Goal: Task Accomplishment & Management: Manage account settings

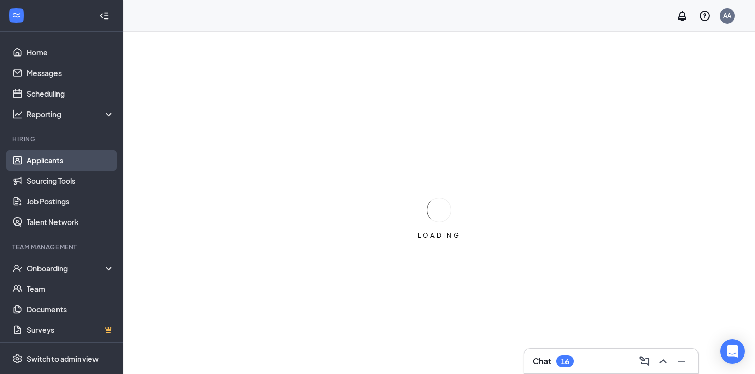
click at [38, 162] on link "Applicants" at bounding box center [71, 160] width 88 height 21
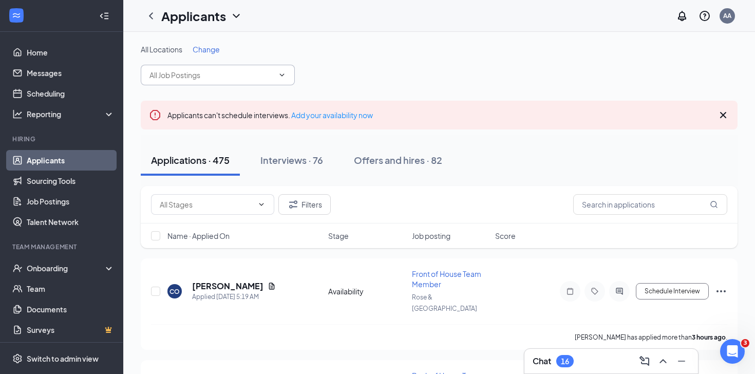
click at [258, 76] on input "text" at bounding box center [212, 74] width 124 height 11
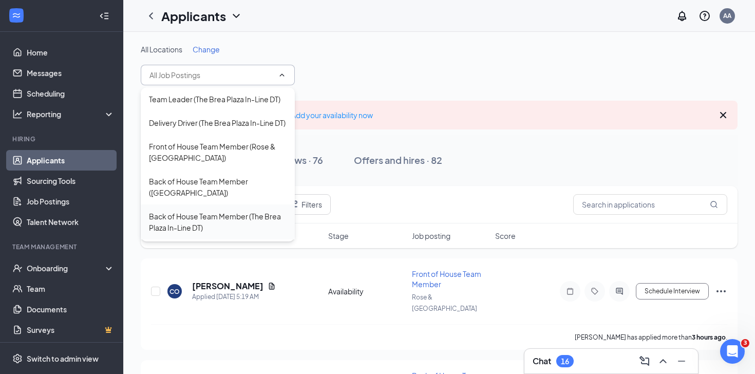
type input "s"
click at [509, 49] on div "All Locations Change" at bounding box center [439, 49] width 597 height 10
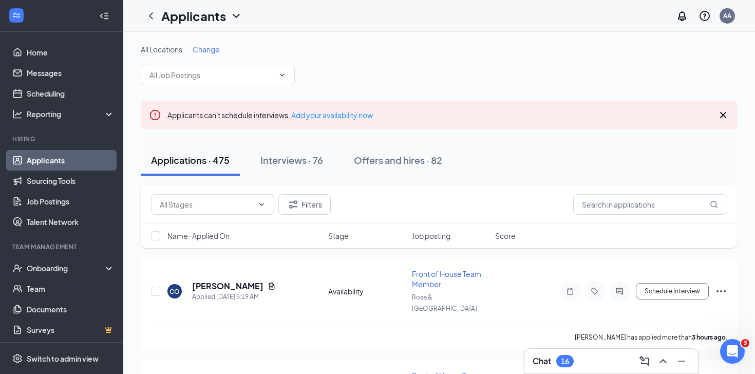
click at [217, 217] on div "Filters" at bounding box center [439, 205] width 597 height 38
click at [217, 216] on div "Filters" at bounding box center [439, 205] width 597 height 38
click at [219, 211] on span at bounding box center [212, 204] width 123 height 21
click at [219, 253] on div "Review Stage (320)" at bounding box center [191, 252] width 64 height 11
type input "Review Stage (320)"
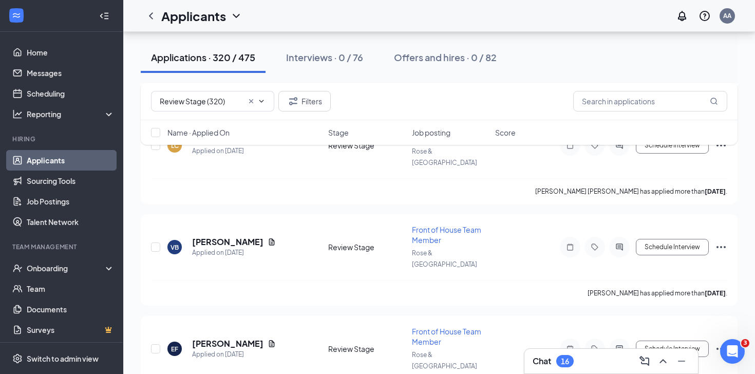
scroll to position [28585, 0]
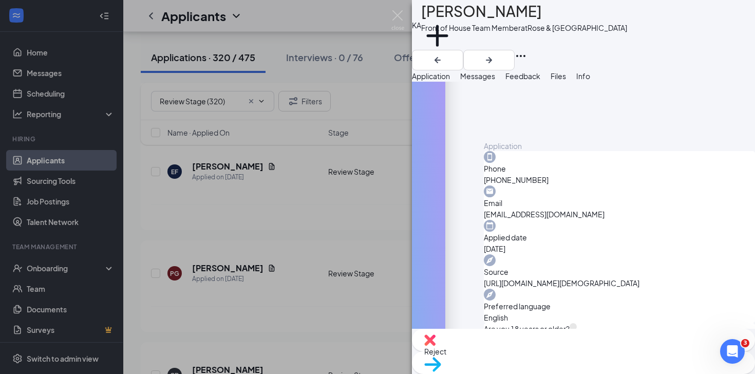
scroll to position [236, 0]
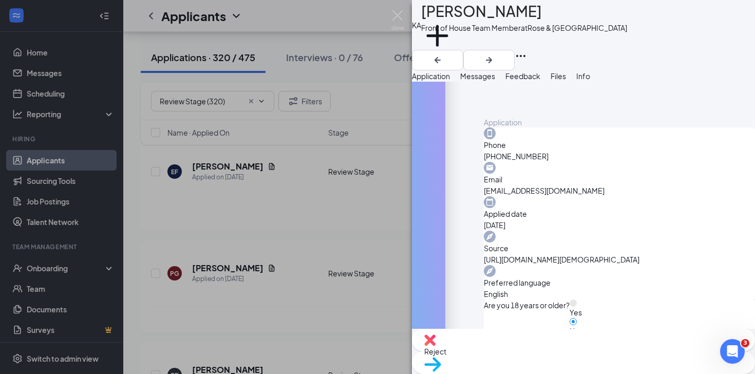
click at [275, 342] on div "KA Khaled Alhenn Front of House Team Member at Rose & Alta Vista Add a tag Appl…" at bounding box center [377, 187] width 755 height 374
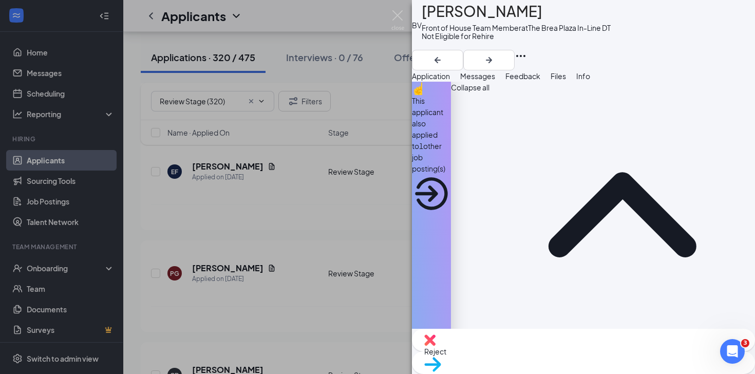
click at [521, 351] on div "Reject" at bounding box center [583, 340] width 343 height 23
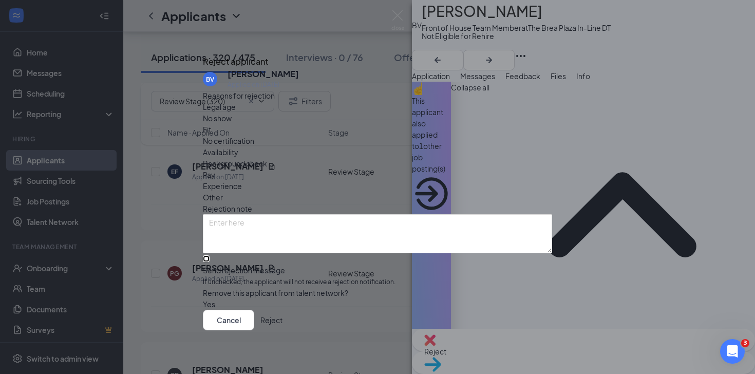
click at [210, 255] on input "Send rejection message If unchecked, the applicant will not receive a rejection…" at bounding box center [206, 258] width 7 height 7
checkbox input "true"
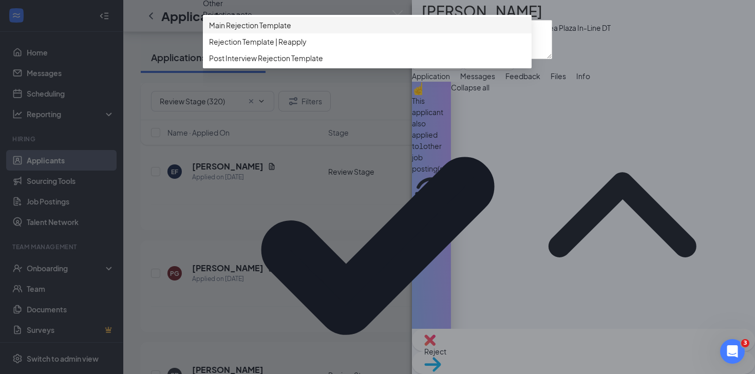
click at [286, 31] on span "Main Rejection Template" at bounding box center [250, 25] width 82 height 11
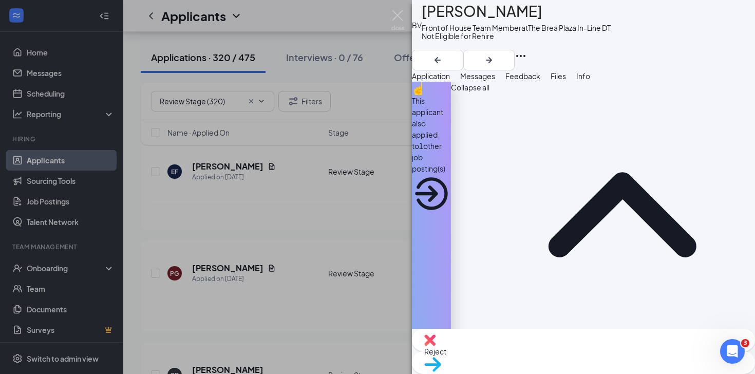
click at [216, 295] on div "BV Benjamin Villa Front of House Team Member at The Brea Plaza In-Line DT Not E…" at bounding box center [377, 187] width 755 height 374
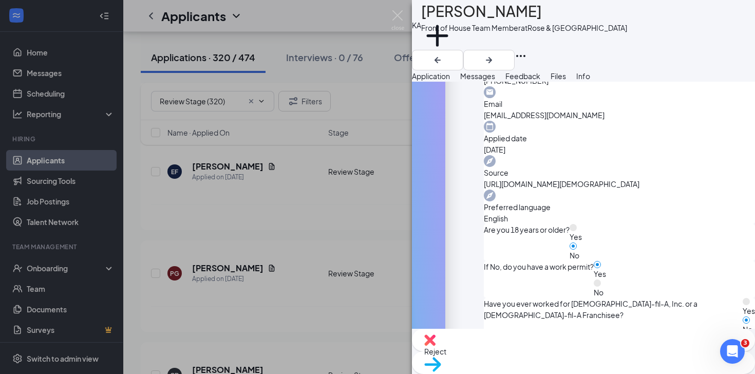
scroll to position [370, 0]
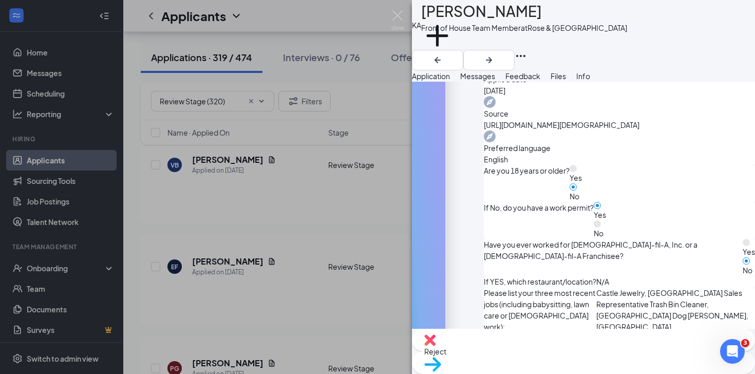
click at [378, 229] on div "KA Khaled Alhenn Front of House Team Member at Rose & Alta Vista Add a tag Appl…" at bounding box center [377, 187] width 755 height 374
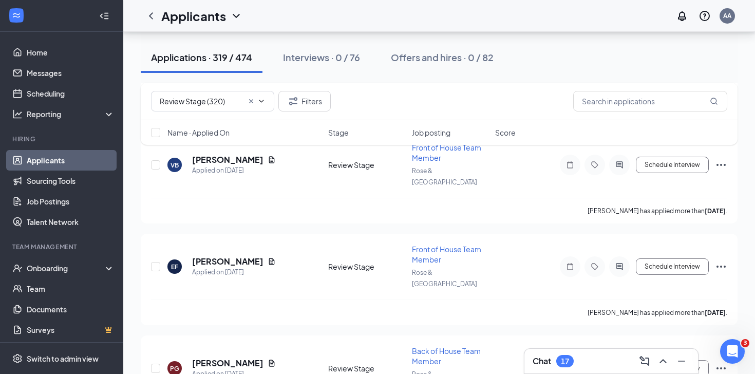
click at [589, 357] on div "Chat 17" at bounding box center [611, 361] width 157 height 16
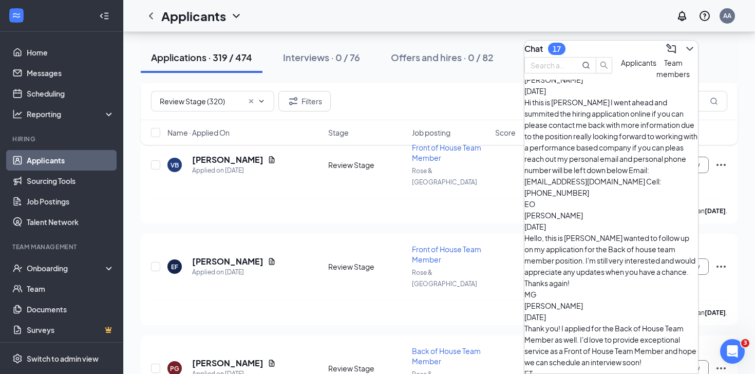
scroll to position [166, 0]
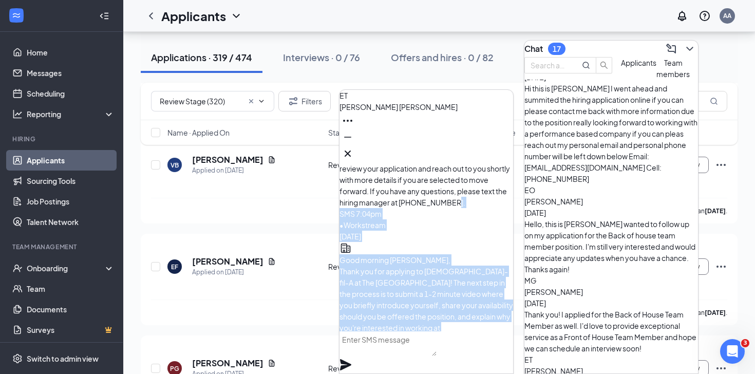
scroll to position [-154, 0]
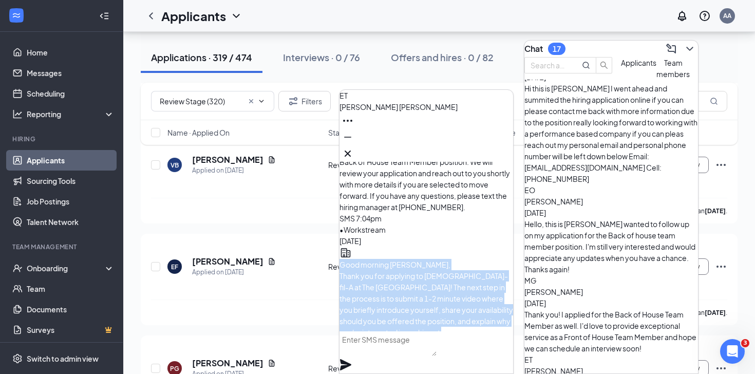
drag, startPoint x: 400, startPoint y: 307, endPoint x: 373, endPoint y: 202, distance: 108.8
click at [373, 259] on div "Good morning [PERSON_NAME], Thank you for applying to [DEMOGRAPHIC_DATA]-fil-A …" at bounding box center [427, 360] width 174 height 203
copy span "Good morning Eduardo, Thank you for applying to Chick-fil-A at The Brea Plaza! …"
click at [354, 147] on icon "Cross" at bounding box center [348, 153] width 12 height 12
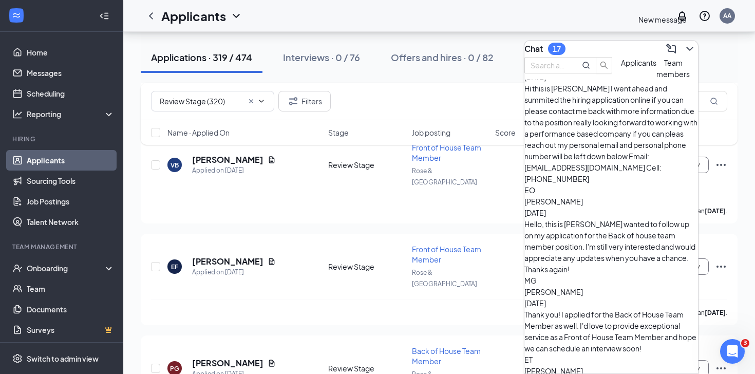
click at [684, 43] on icon "ChevronDown" at bounding box center [690, 49] width 12 height 12
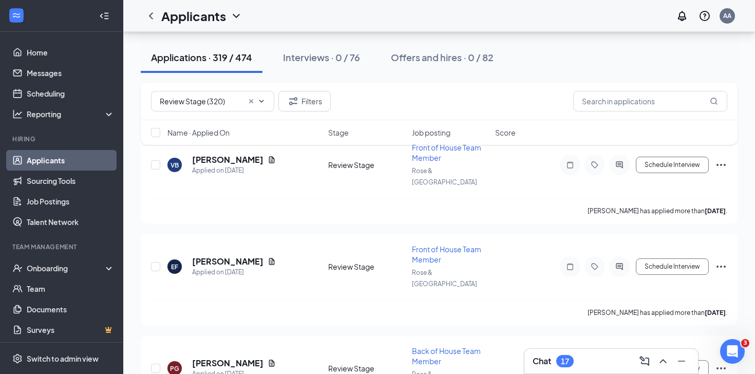
scroll to position [0, 0]
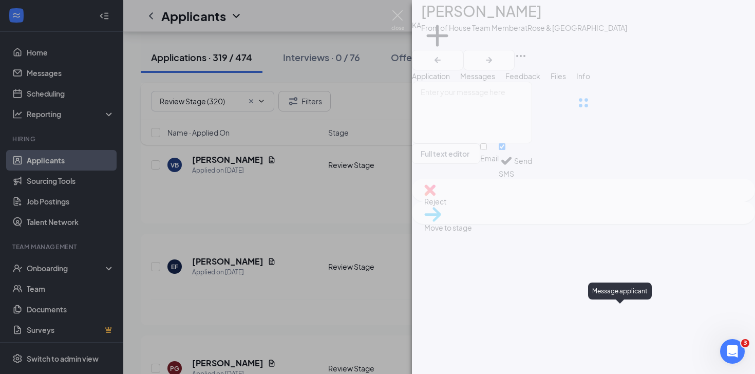
click at [534, 269] on div "KA Khaled Alhenn Front of House Team Member at Rose & Alta Vista Add a tag Appl…" at bounding box center [583, 187] width 343 height 374
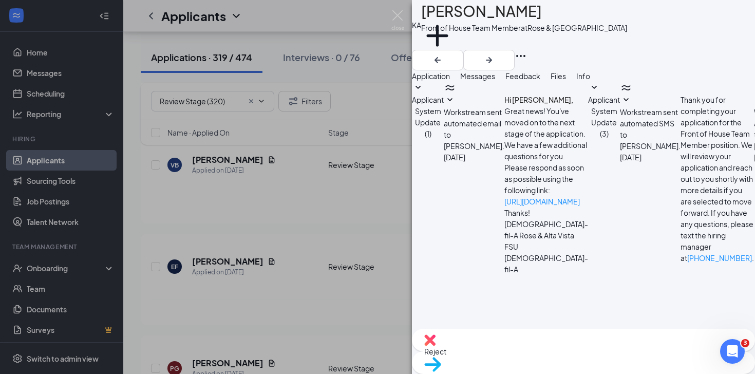
click at [508, 331] on textarea at bounding box center [472, 362] width 120 height 62
paste textarea "Good morning [PERSON_NAME], Thank you for applying to [DEMOGRAPHIC_DATA]-fil-A …"
drag, startPoint x: 526, startPoint y: 251, endPoint x: 497, endPoint y: 251, distance: 28.8
click at [497, 331] on textarea "Good morning [PERSON_NAME], Thank you for applying to [DEMOGRAPHIC_DATA]-fil-A …" at bounding box center [472, 362] width 120 height 62
type textarea "Good morning Khaled, Thank you for applying to Chick-fil-A at The Brea Plaza! T…"
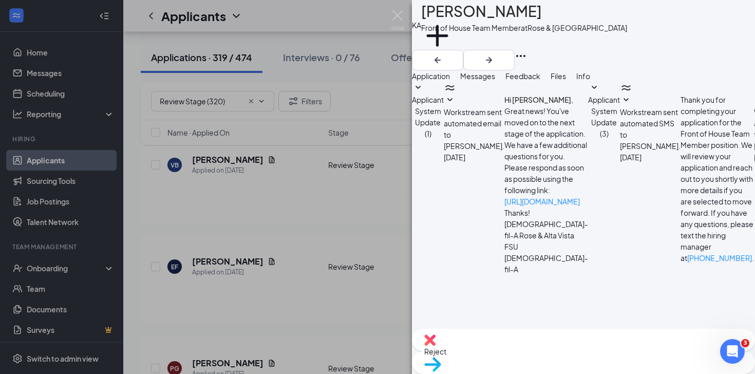
click at [472, 373] on span "Move to stage" at bounding box center [448, 377] width 48 height 9
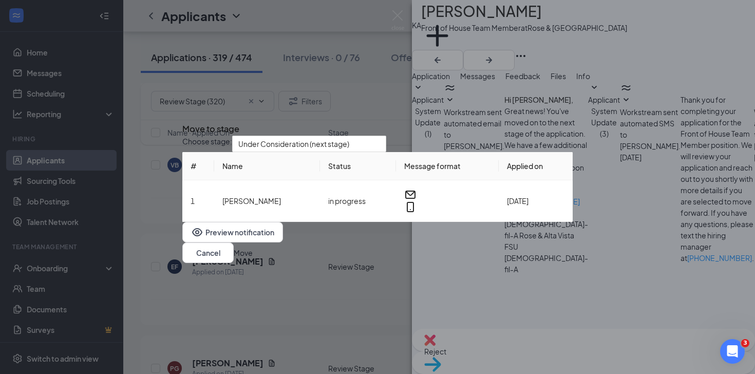
click at [253, 257] on button "Move" at bounding box center [243, 252] width 19 height 11
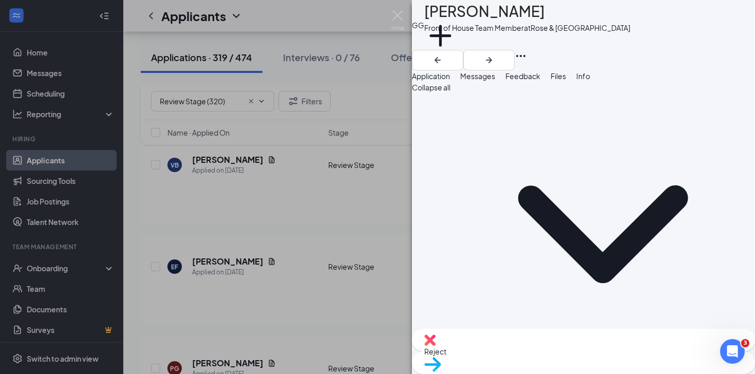
click at [273, 235] on div "GG Gerardo Gonzalez Front of House Team Member at Rose & Alta Vista Add a tag A…" at bounding box center [377, 187] width 755 height 374
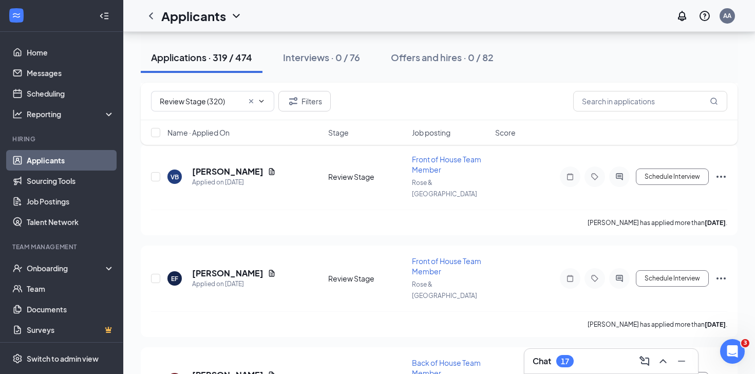
scroll to position [28478, 0]
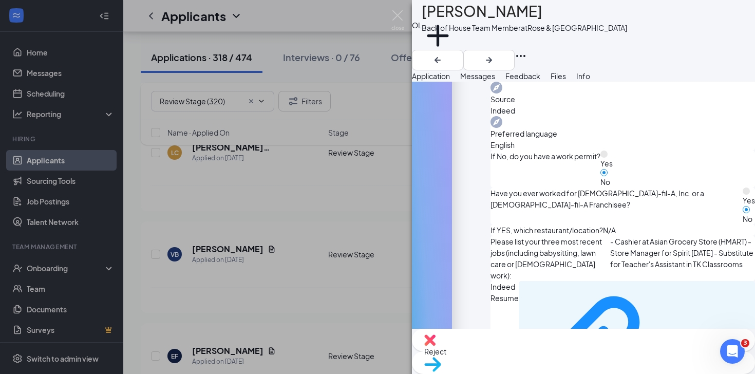
scroll to position [375, 0]
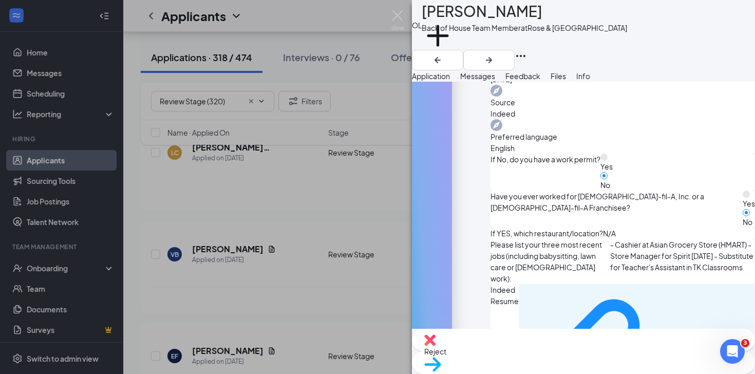
click at [491, 284] on div "Indeed Resume 51a33aec7a7c761d73e36ba23b87d754.pdf" at bounding box center [623, 357] width 265 height 147
click at [519, 284] on div "51a33aec7a7c761d73e36ba23b87d754.pdf" at bounding box center [637, 357] width 236 height 147
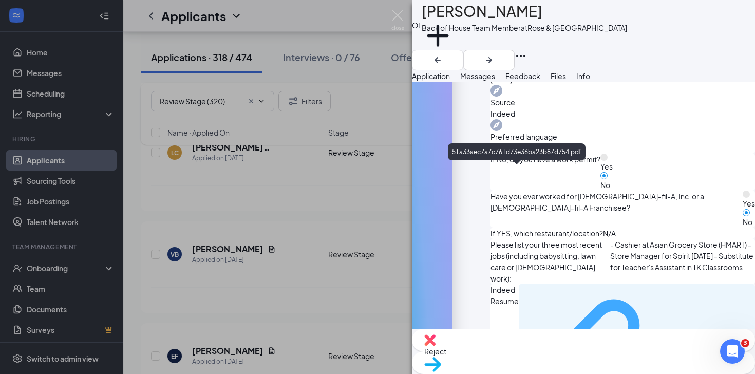
click at [662, 353] on div "51a33aec7a7c761d73e36ba23b87d754.pdf" at bounding box center [706, 357] width 88 height 8
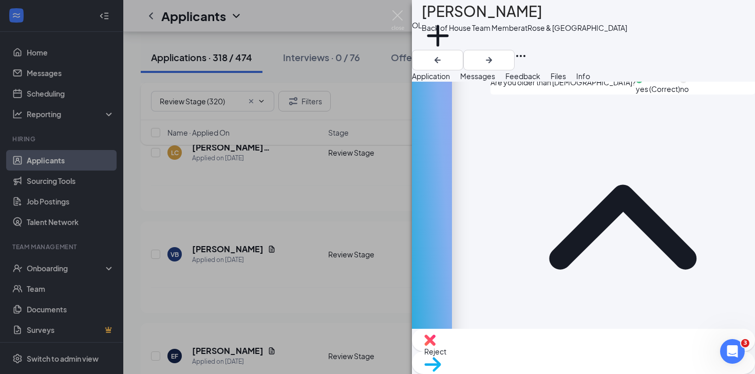
scroll to position [750, 0]
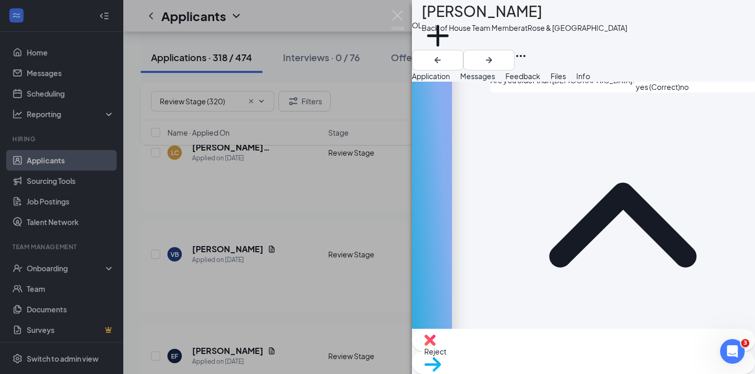
click at [495, 82] on button "Messages" at bounding box center [477, 75] width 35 height 11
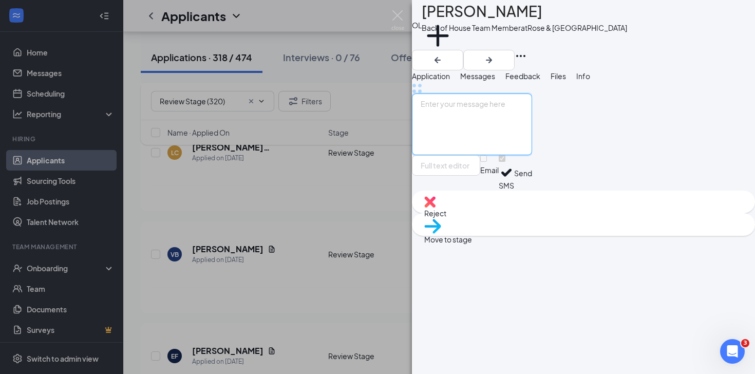
click at [491, 155] on textarea at bounding box center [472, 125] width 120 height 62
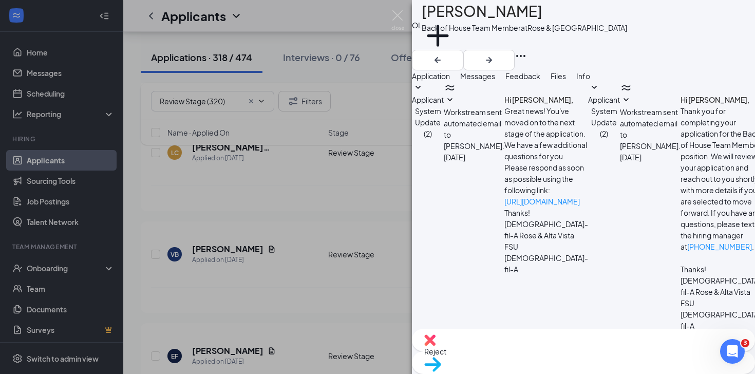
paste textarea "Good morning [PERSON_NAME], Thank you for applying to [DEMOGRAPHIC_DATA]-fil-A …"
drag, startPoint x: 526, startPoint y: 250, endPoint x: 497, endPoint y: 250, distance: 28.8
click at [497, 331] on textarea "Good morning [PERSON_NAME], Thank you for applying to [DEMOGRAPHIC_DATA]-fil-A …" at bounding box center [472, 362] width 120 height 62
click at [532, 331] on textarea "Good morning Oscar, Thank you for applying to Chick-fil-A at The Brea Plaza! Th…" at bounding box center [472, 362] width 120 height 62
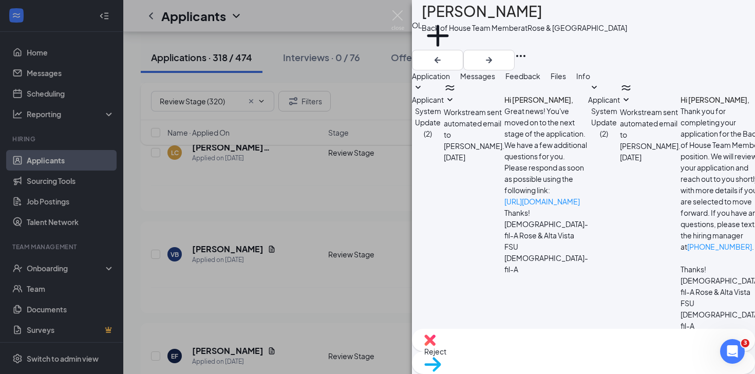
type textarea "Good morning Oscar, Thank you for applying to Chick-fil-A at The Brea Plaza! Th…"
click at [602, 355] on div "Move to stage" at bounding box center [583, 362] width 343 height 23
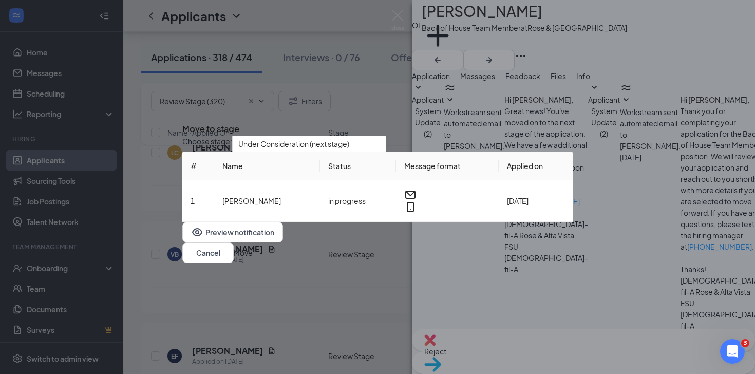
click at [253, 254] on button "Move" at bounding box center [243, 252] width 19 height 11
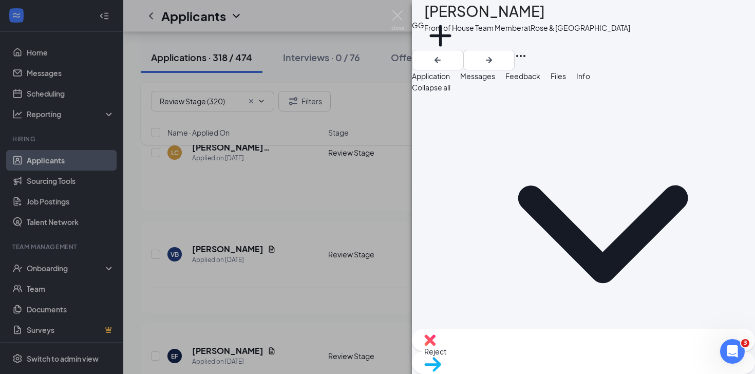
click at [295, 257] on div "GG Gerardo Gonzalez Front of House Team Member at Rose & Alta Vista Add a tag A…" at bounding box center [377, 187] width 755 height 374
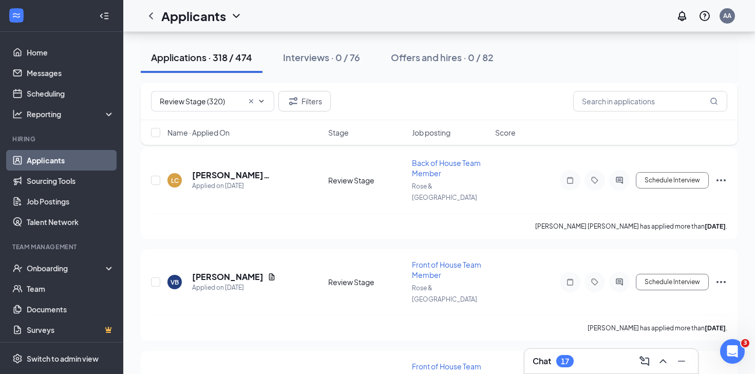
scroll to position [28353, 0]
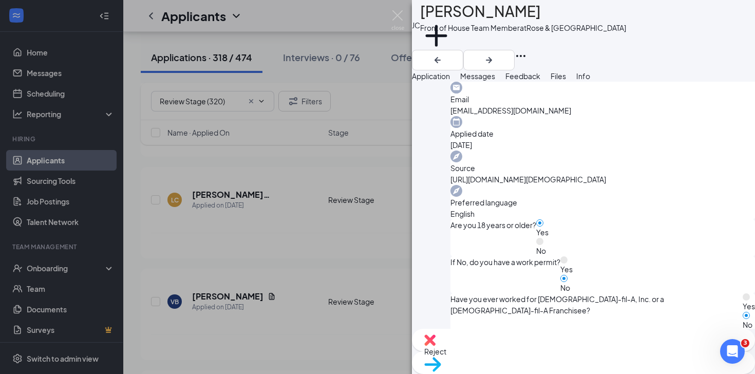
scroll to position [309, 0]
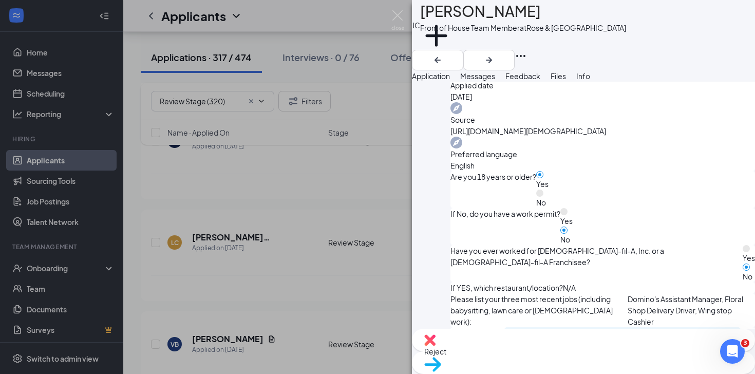
scroll to position [397, 0]
click at [234, 184] on div "JC Jimmy Cortez Front of House Team Member at Rose & Alta Vista Add a tag Appli…" at bounding box center [377, 187] width 755 height 374
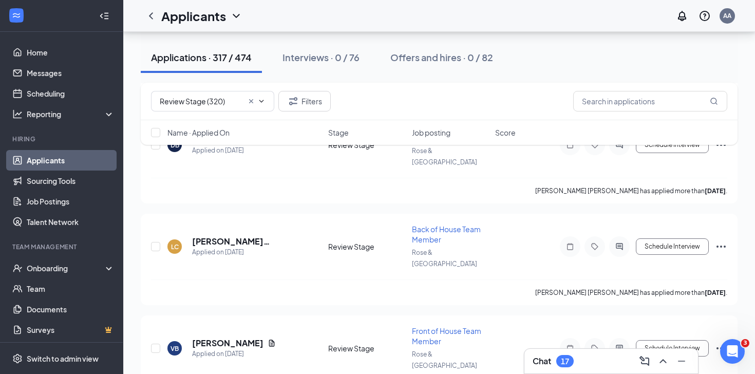
scroll to position [28309, 0]
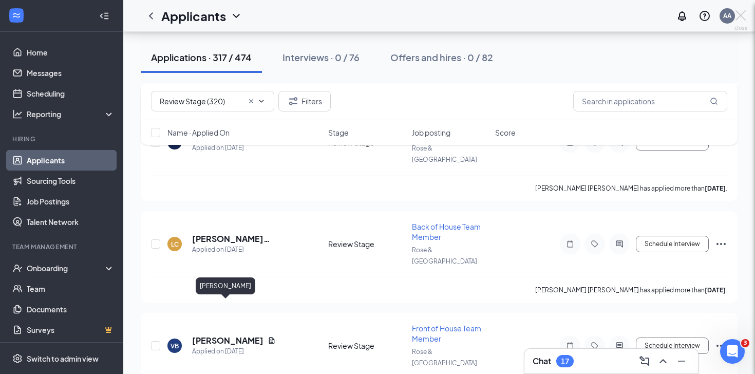
click at [227, 307] on div "JC Jimmy Cortez Front of House Team Member at Rose & Alta Vista Add a tag Appli…" at bounding box center [377, 187] width 755 height 374
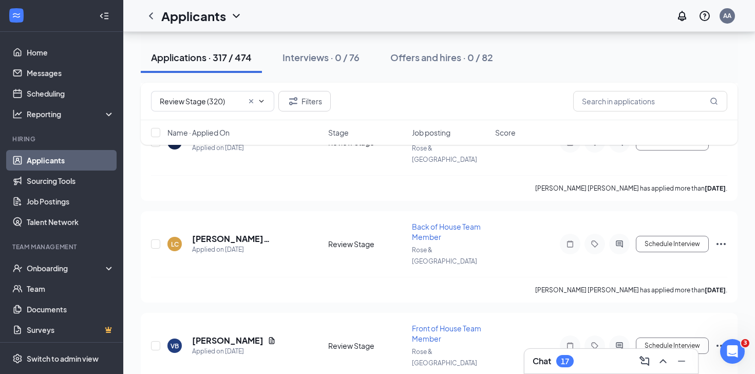
scroll to position [28311, 0]
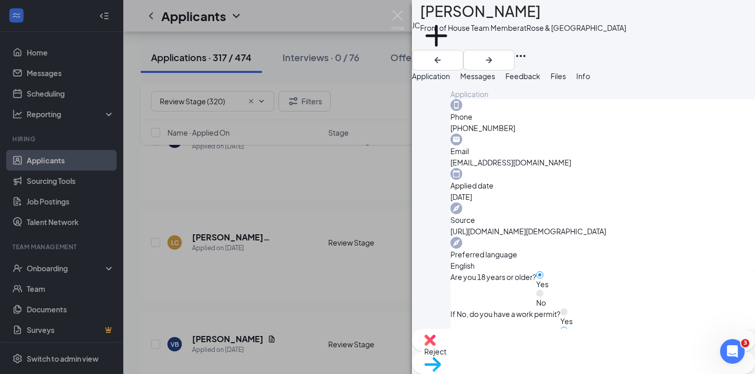
scroll to position [299, 0]
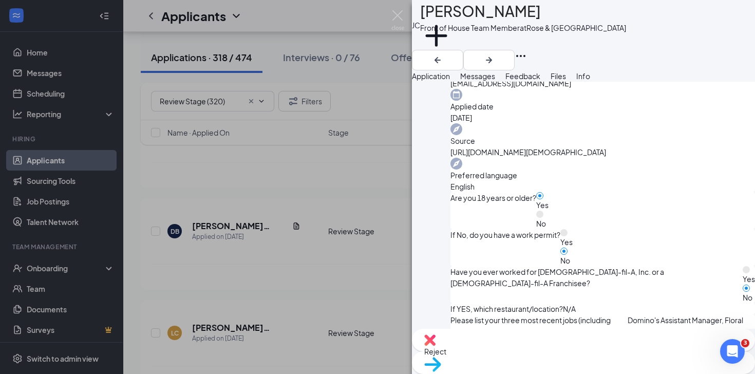
scroll to position [392, 0]
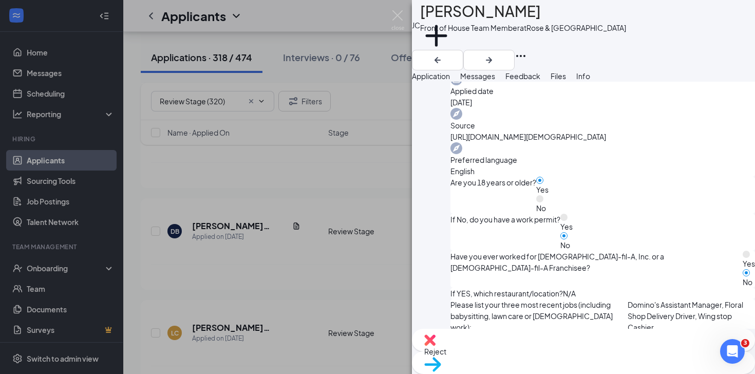
click at [495, 81] on span "Messages" at bounding box center [477, 75] width 35 height 9
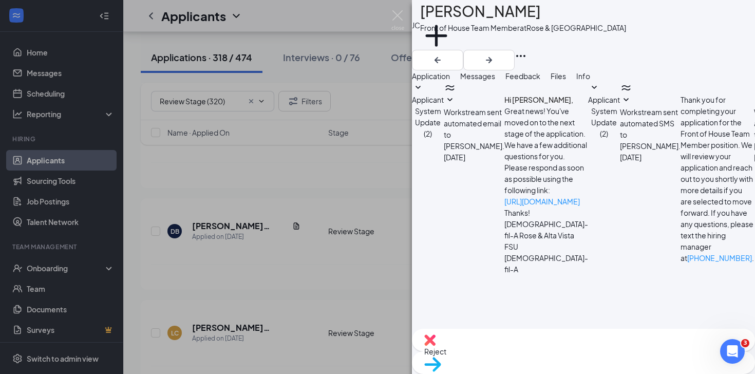
click at [486, 331] on textarea at bounding box center [472, 362] width 120 height 62
paste textarea "Good morning [PERSON_NAME], Thank you for applying to [DEMOGRAPHIC_DATA]-fil-A …"
type textarea "Good morning Eduardo, Thank you for applying to Chick-fil-A at The Brea Plaza! …"
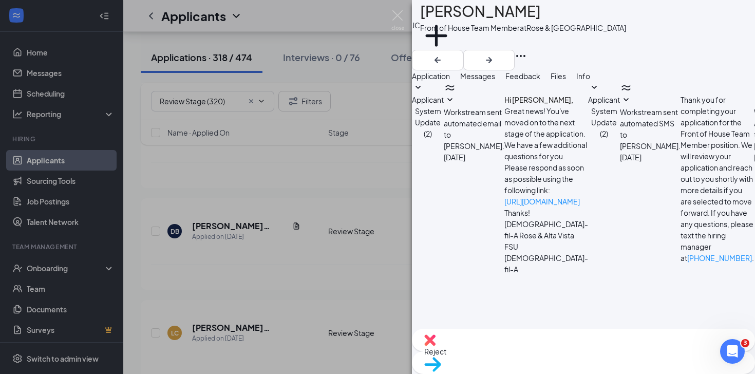
click at [603, 359] on div "Move to stage" at bounding box center [583, 362] width 343 height 23
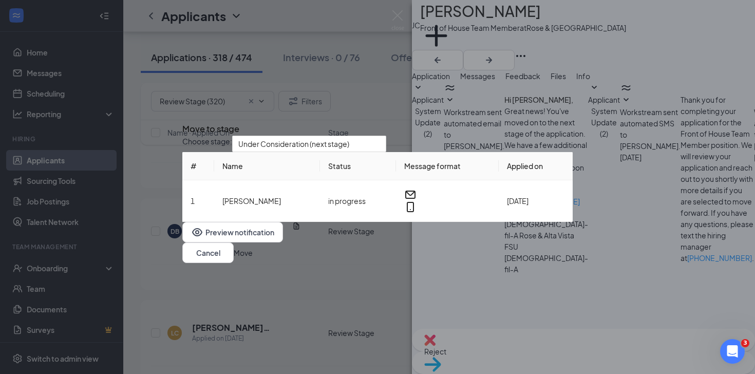
click at [253, 258] on button "Move" at bounding box center [243, 252] width 19 height 11
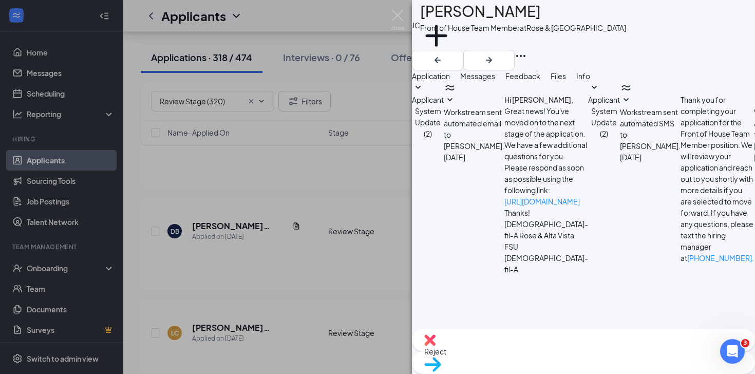
click at [301, 298] on div "JC Jimmy Cortez Front of House Team Member at Rose & Alta Vista Add a tag Appli…" at bounding box center [377, 187] width 755 height 374
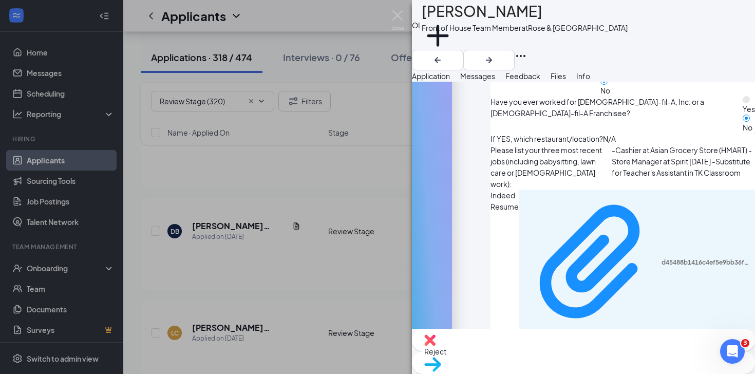
scroll to position [478, 0]
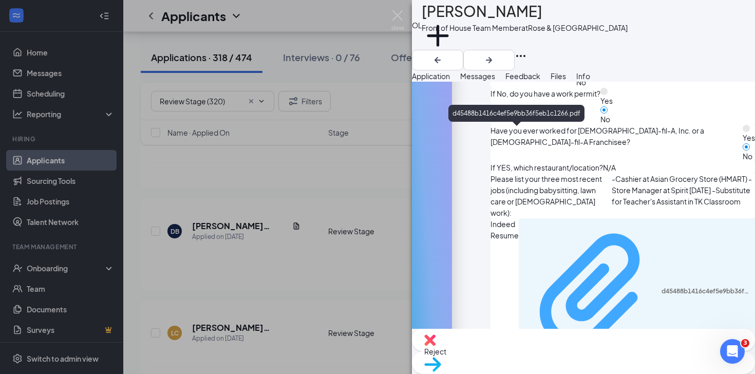
click at [662, 287] on div "d45488b1416c4ef5e9bb36f5eb1c1266.pdf" at bounding box center [706, 291] width 88 height 8
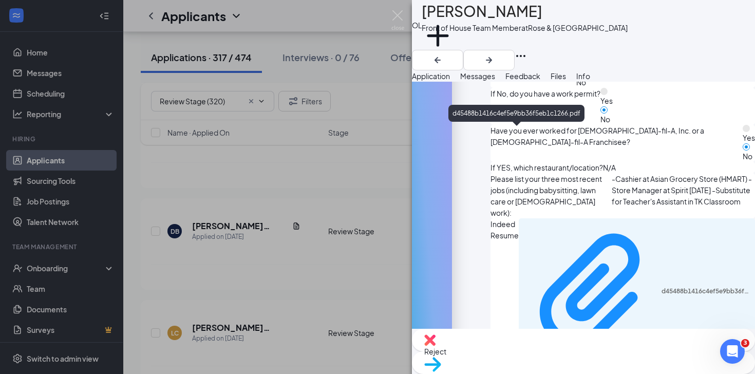
click at [734, 366] on div "no" at bounding box center [738, 375] width 9 height 18
click at [495, 82] on button "Messages" at bounding box center [477, 75] width 35 height 11
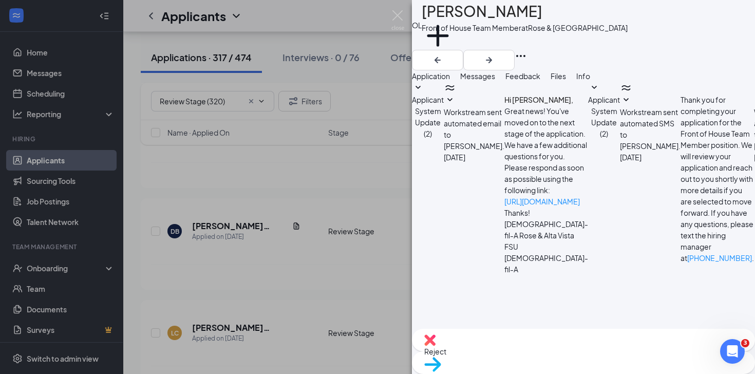
click at [510, 331] on textarea at bounding box center [472, 362] width 120 height 62
paste textarea "Good morning [PERSON_NAME], Thank you for applying to [DEMOGRAPHIC_DATA]-fil-A …"
drag, startPoint x: 525, startPoint y: 250, endPoint x: 499, endPoint y: 249, distance: 26.3
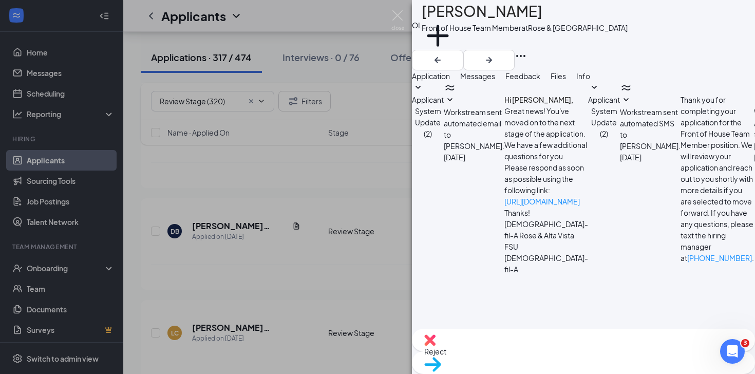
click at [499, 331] on textarea "Good morning [PERSON_NAME], Thank you for applying to [DEMOGRAPHIC_DATA]-fil-A …" at bounding box center [472, 362] width 120 height 62
type textarea "Good morning Oscar, Thank you for applying to Chick-fil-A at The Brea Plaza! Th…"
click at [472, 373] on span "Move to stage" at bounding box center [448, 377] width 48 height 9
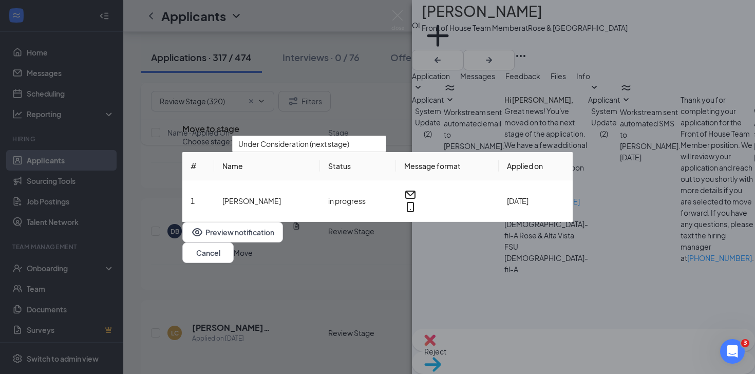
scroll to position [325, 0]
click at [253, 258] on button "Move" at bounding box center [243, 252] width 19 height 11
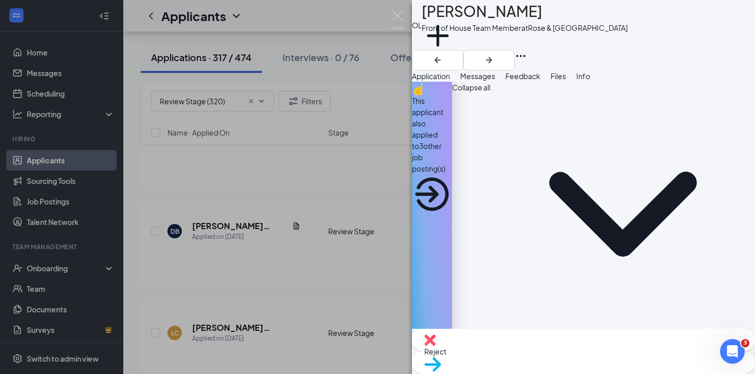
click at [397, 277] on div "OL OSCAR LIZARDI Front of House Team Member at Rose & Alta Vista Add a tag Appl…" at bounding box center [377, 187] width 755 height 374
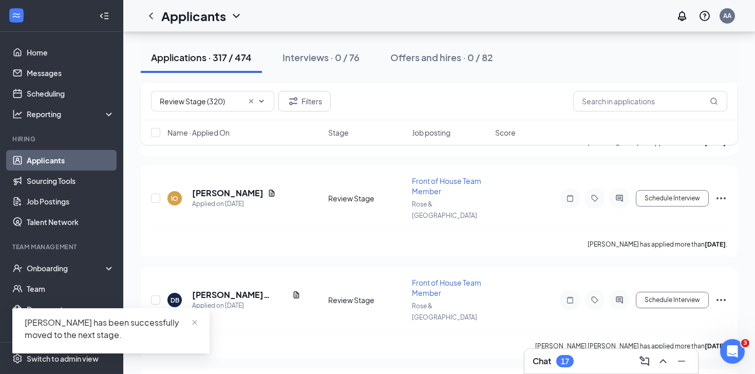
scroll to position [28246, 0]
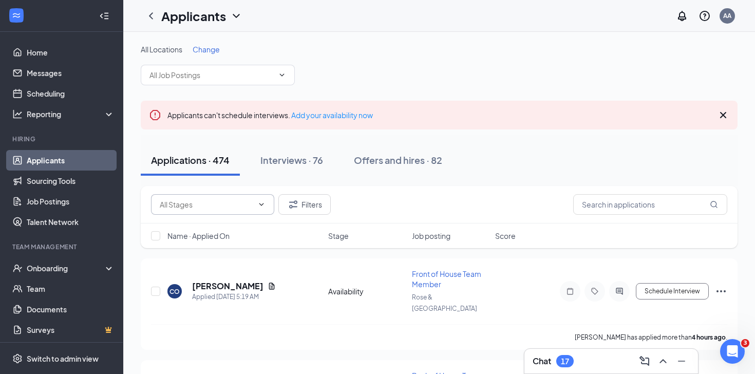
click at [204, 203] on input "text" at bounding box center [207, 204] width 94 height 11
click at [209, 199] on input "text" at bounding box center [207, 204] width 94 height 11
click at [248, 83] on span at bounding box center [218, 75] width 154 height 21
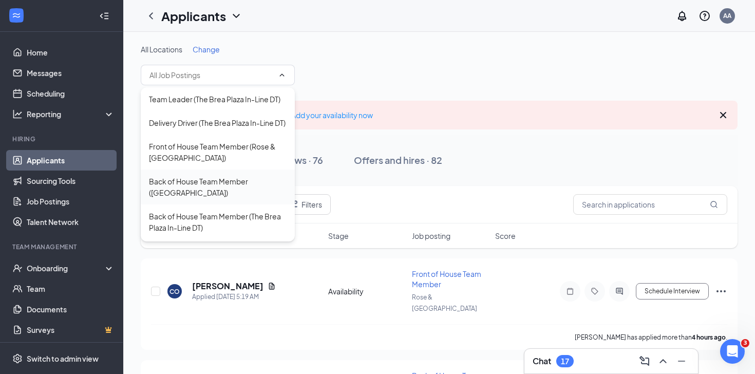
click at [225, 178] on div "Back of House Team Member ([GEOGRAPHIC_DATA])" at bounding box center [218, 187] width 138 height 23
type input "Back of House Team Member ([GEOGRAPHIC_DATA])"
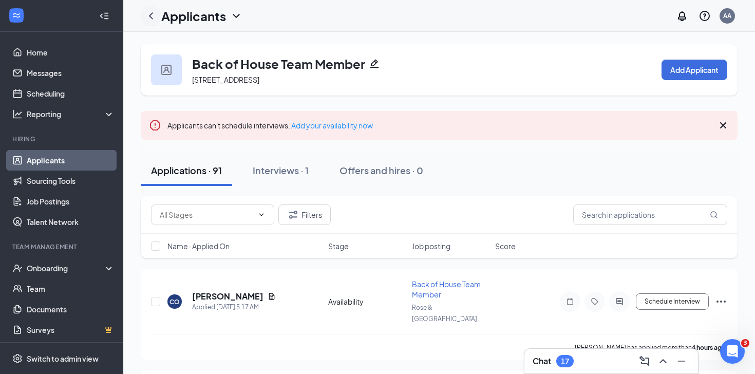
click at [149, 12] on icon "ChevronLeft" at bounding box center [151, 16] width 12 height 12
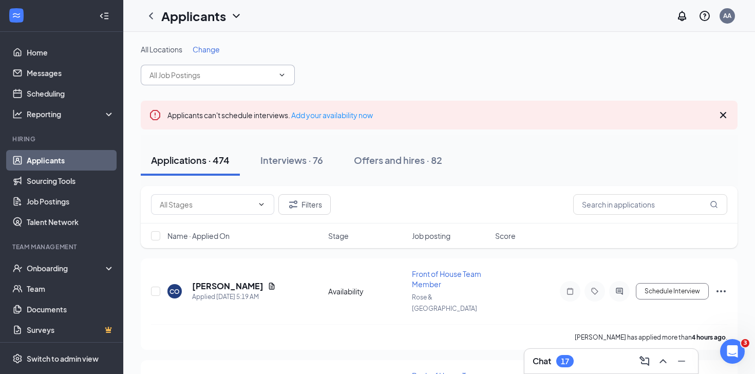
click at [203, 79] on input "text" at bounding box center [212, 74] width 124 height 11
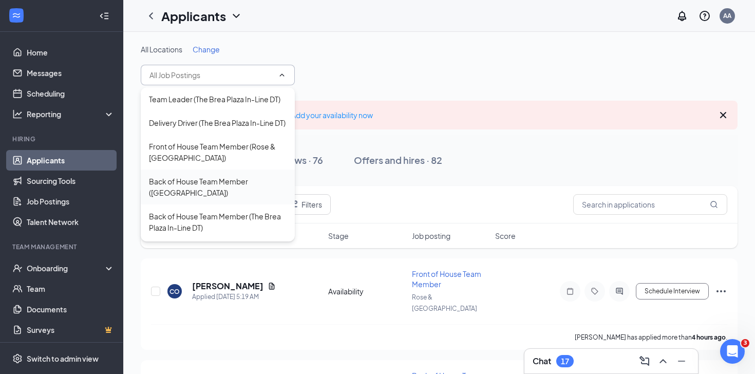
click at [198, 182] on div "Back of House Team Member ([GEOGRAPHIC_DATA])" at bounding box center [218, 187] width 138 height 23
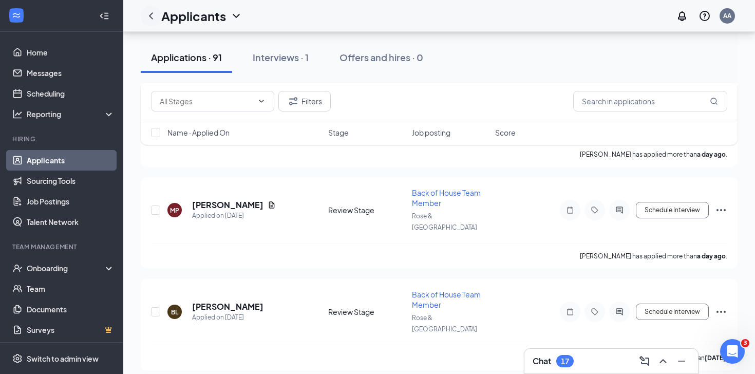
click at [155, 20] on icon "ChevronLeft" at bounding box center [151, 16] width 12 height 12
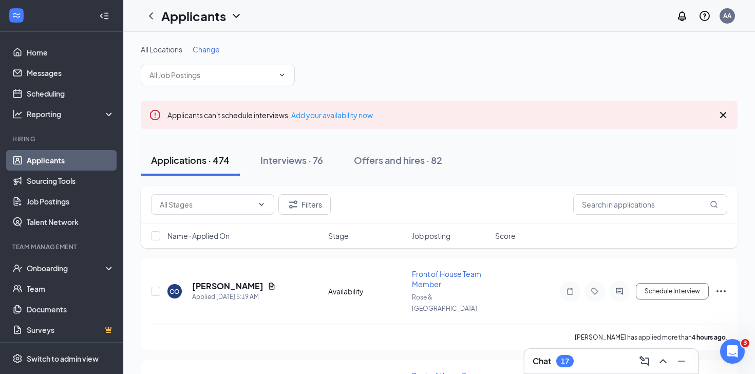
scroll to position [16, 0]
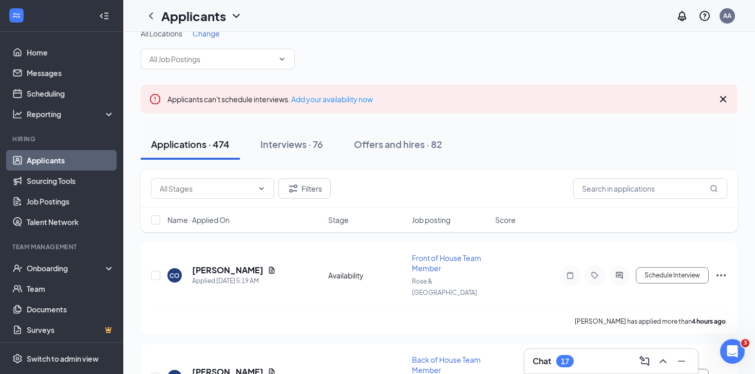
click at [239, 46] on div "All Locations Change" at bounding box center [439, 48] width 597 height 41
click at [235, 61] on input "text" at bounding box center [212, 58] width 124 height 11
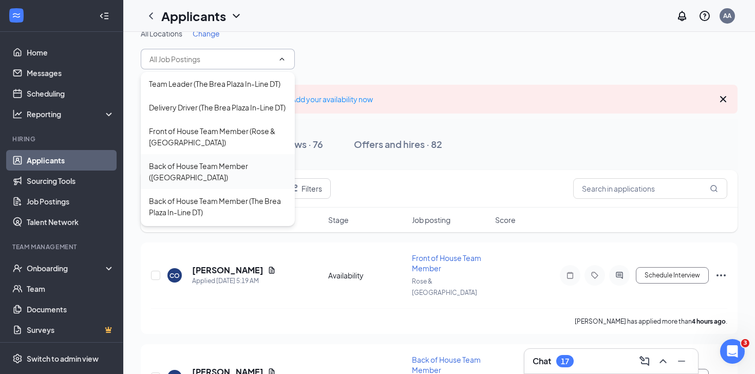
scroll to position [33, 0]
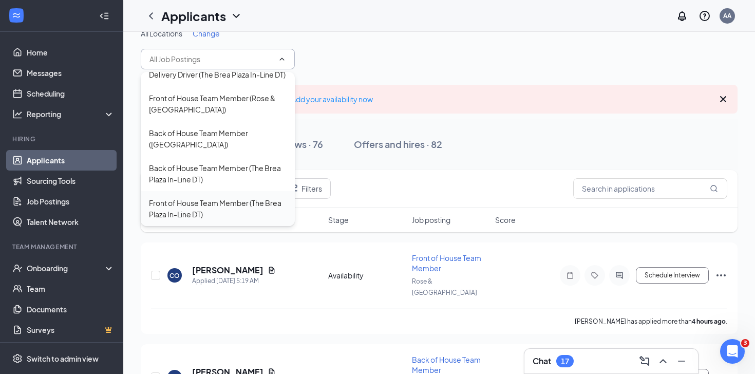
click at [216, 197] on div "Front of House Team Member (The Brea Plaza In-Line DT)" at bounding box center [218, 208] width 138 height 23
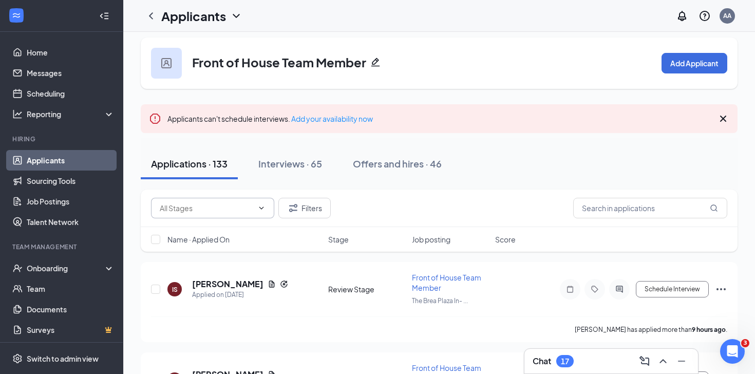
scroll to position [10, 0]
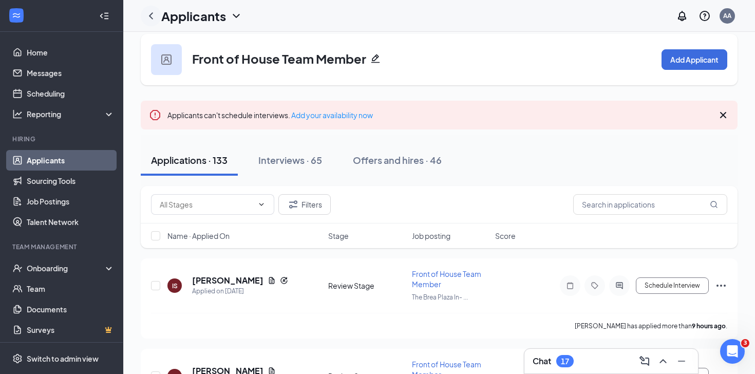
click at [150, 18] on icon "ChevronLeft" at bounding box center [151, 16] width 12 height 12
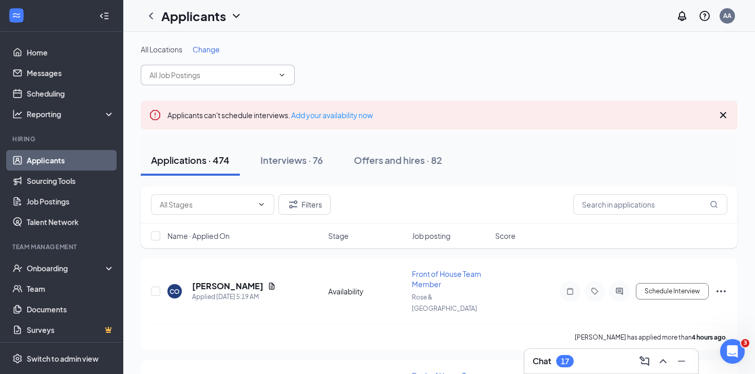
click at [236, 83] on span at bounding box center [218, 75] width 154 height 21
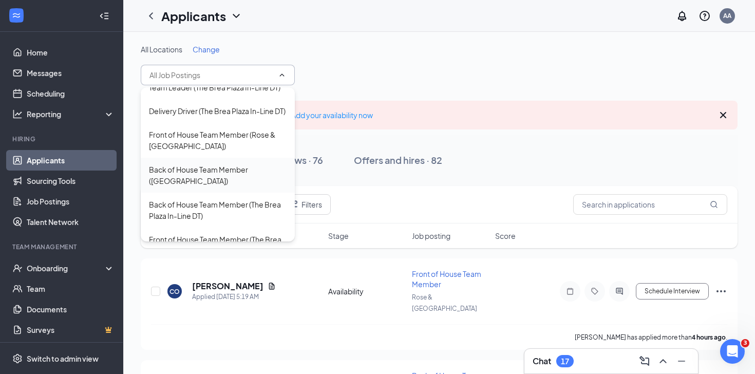
scroll to position [33, 0]
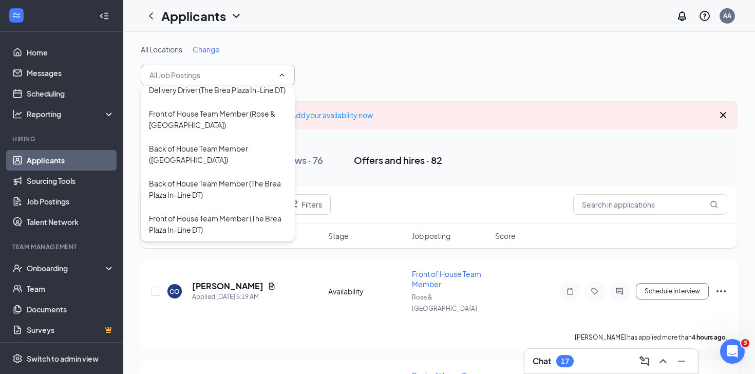
click at [407, 155] on div "Offers and hires · 82" at bounding box center [398, 160] width 88 height 13
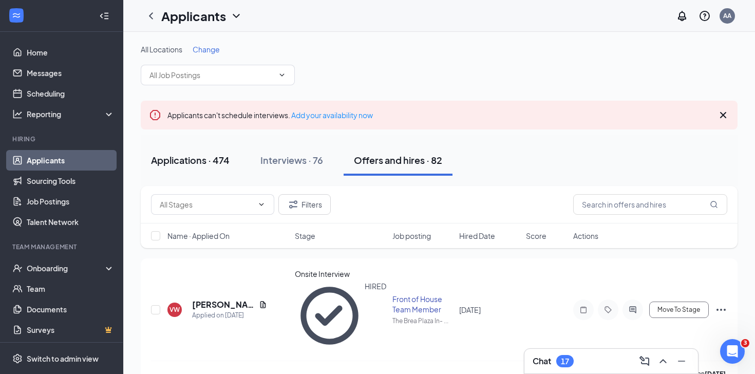
click at [216, 146] on button "Applications · 474" at bounding box center [190, 160] width 99 height 31
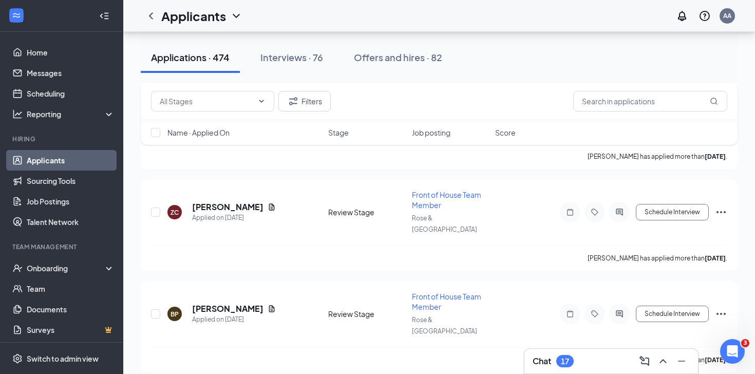
scroll to position [25910, 0]
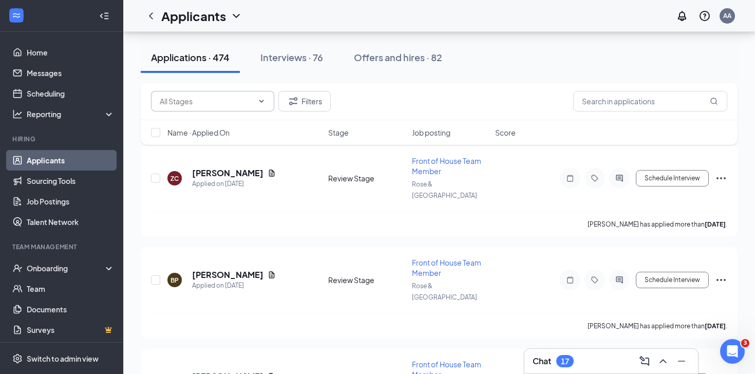
click at [243, 99] on input "text" at bounding box center [207, 101] width 94 height 11
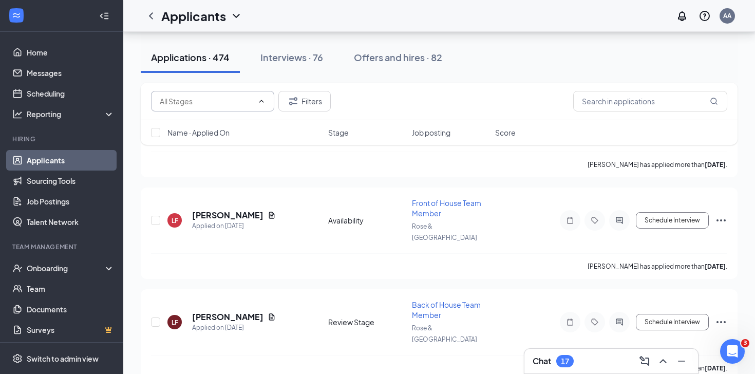
click at [253, 102] on input "text" at bounding box center [207, 101] width 94 height 11
click at [235, 106] on input "text" at bounding box center [207, 101] width 94 height 11
click at [221, 145] on div "Review Stage (316)" at bounding box center [191, 148] width 64 height 11
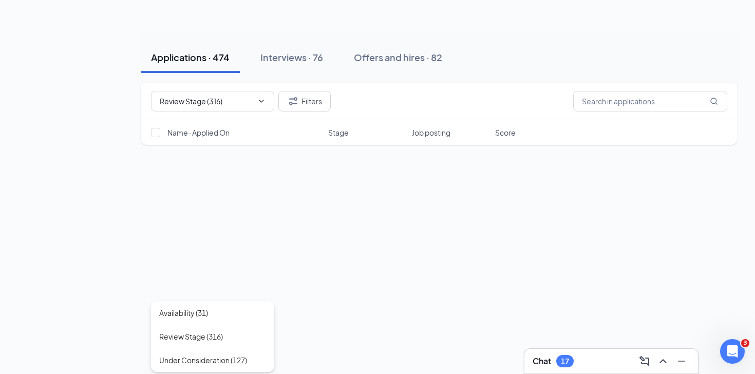
type input "Review Stage (316)"
click at [219, 149] on div "Review Stage (316) Filters Name · Applied On Stage Job posting Score" at bounding box center [439, 119] width 597 height 72
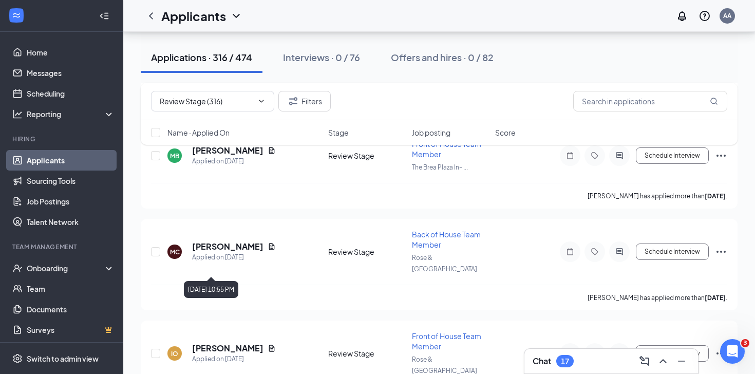
scroll to position [28221, 0]
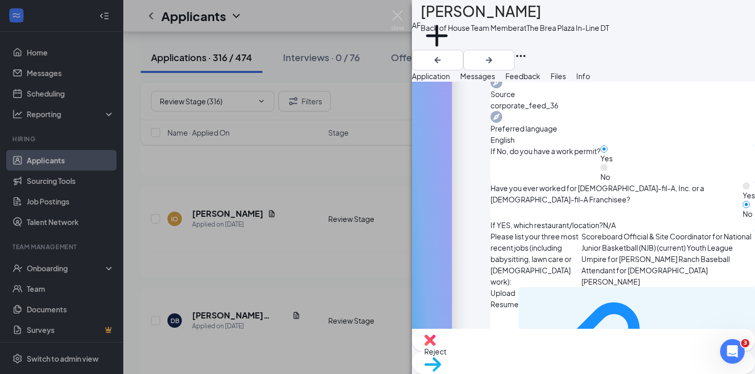
scroll to position [382, 0]
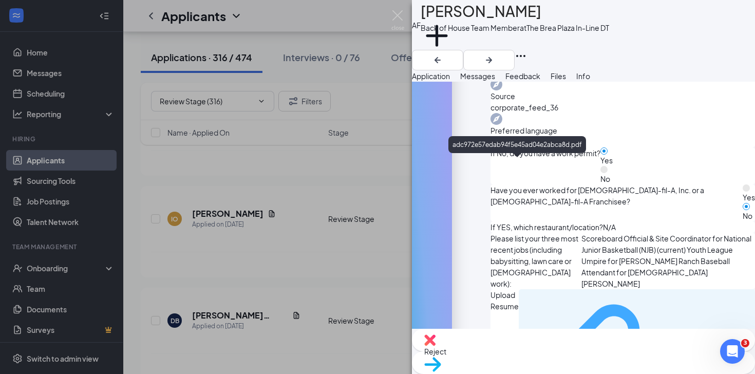
click at [662, 358] on div "adc972e57edab94f5e45ad04e2abca8d.pdf" at bounding box center [706, 362] width 88 height 8
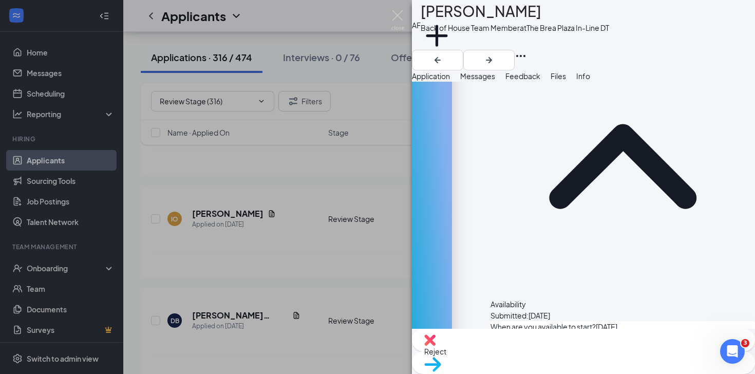
scroll to position [844, 0]
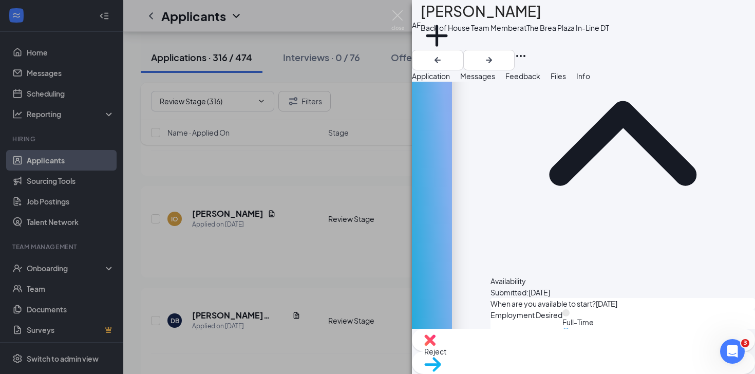
click at [541, 81] on span "Feedback" at bounding box center [523, 75] width 35 height 9
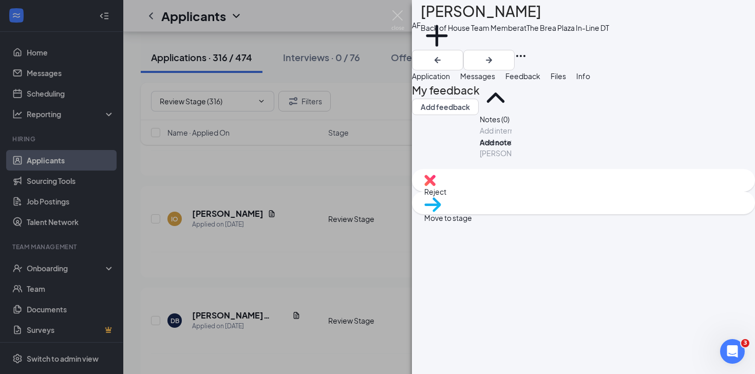
click at [489, 136] on div at bounding box center [495, 130] width 31 height 11
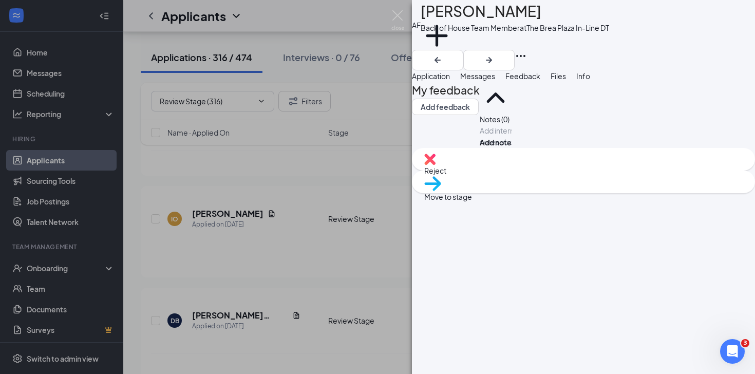
click at [480, 148] on div "Add internal notes about [PERSON_NAME] Add note" at bounding box center [496, 136] width 32 height 23
click at [450, 81] on span "Application" at bounding box center [431, 75] width 38 height 9
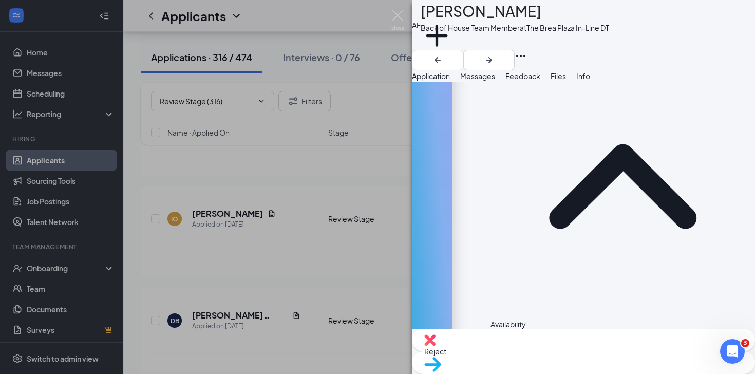
scroll to position [840, 0]
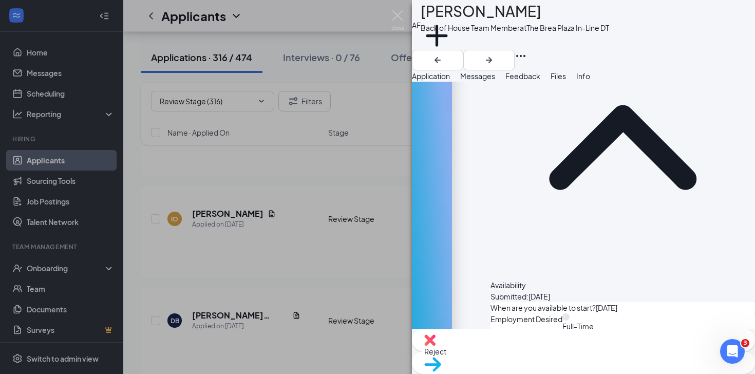
click at [495, 81] on span "Messages" at bounding box center [477, 75] width 35 height 9
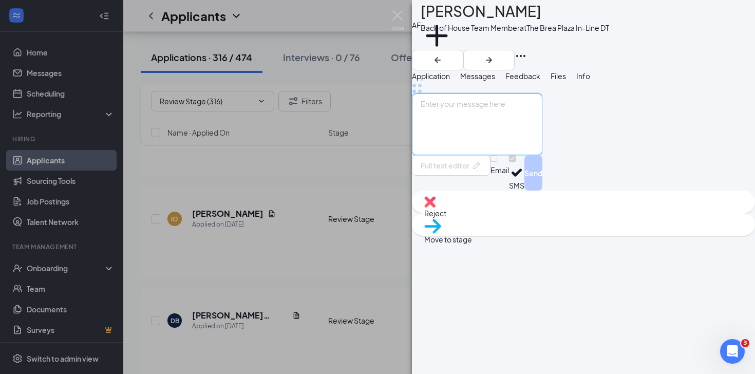
click at [489, 155] on textarea at bounding box center [477, 125] width 131 height 62
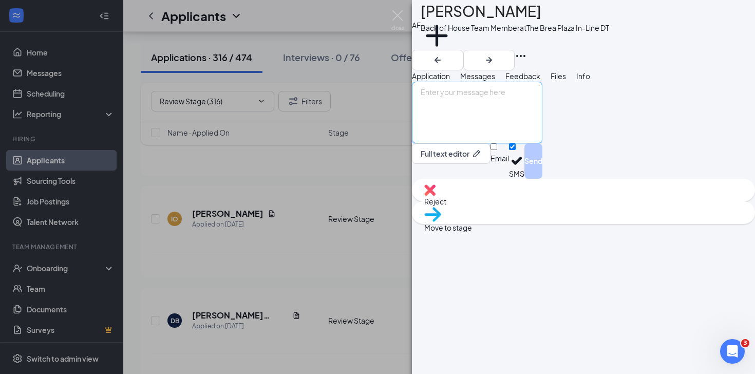
paste textarea "Good morning [PERSON_NAME], Thank you for applying to [DEMOGRAPHIC_DATA]-fil-A …"
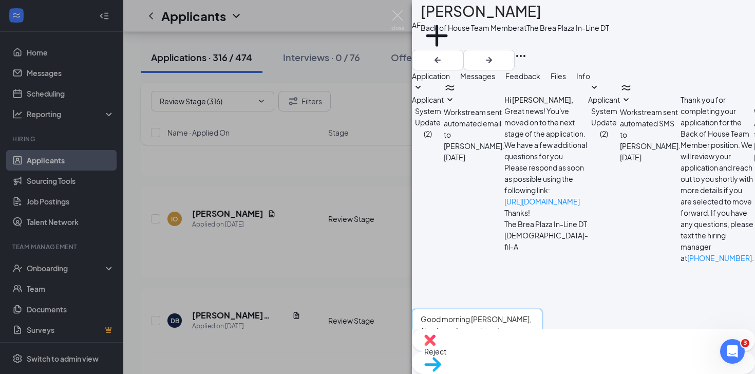
drag, startPoint x: 526, startPoint y: 251, endPoint x: 498, endPoint y: 251, distance: 27.7
click at [498, 309] on textarea "Good morning [PERSON_NAME], Thank you for applying to [DEMOGRAPHIC_DATA]-fil-A …" at bounding box center [477, 340] width 131 height 62
drag, startPoint x: 619, startPoint y: 269, endPoint x: 566, endPoint y: 269, distance: 52.4
click at [543, 309] on textarea "Good morning [PERSON_NAME], Thank you for applying to [DEMOGRAPHIC_DATA]-fil-A …" at bounding box center [477, 340] width 131 height 62
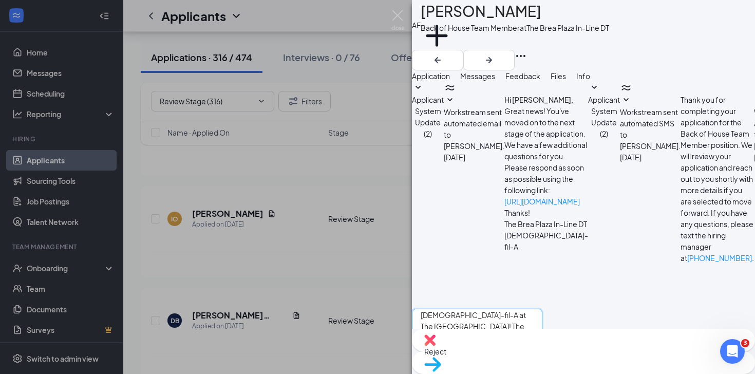
type textarea "Good morning [PERSON_NAME], Thank you for applying to [DEMOGRAPHIC_DATA]-fil-A …"
click at [472, 373] on span "Move to stage" at bounding box center [448, 377] width 48 height 9
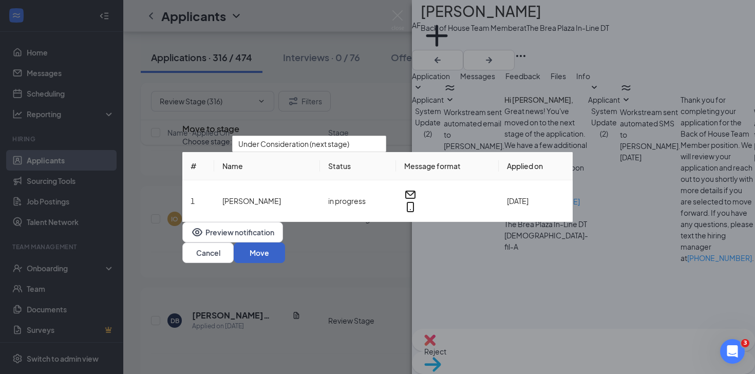
click at [285, 255] on button "Move" at bounding box center [259, 253] width 51 height 21
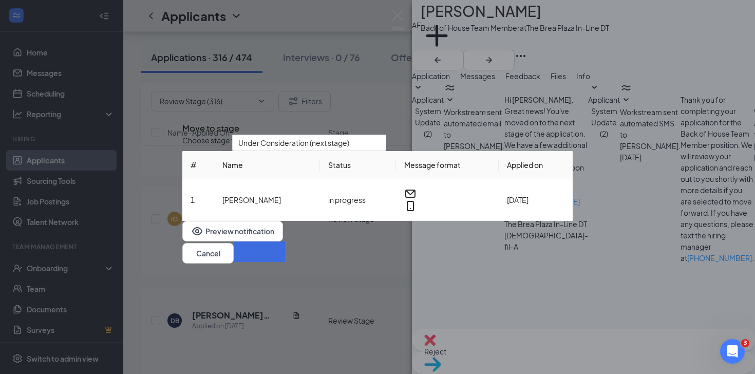
click at [264, 246] on div "AF [PERSON_NAME] Back of House Team Member at The [GEOGRAPHIC_DATA] In-Line DT …" at bounding box center [377, 187] width 755 height 374
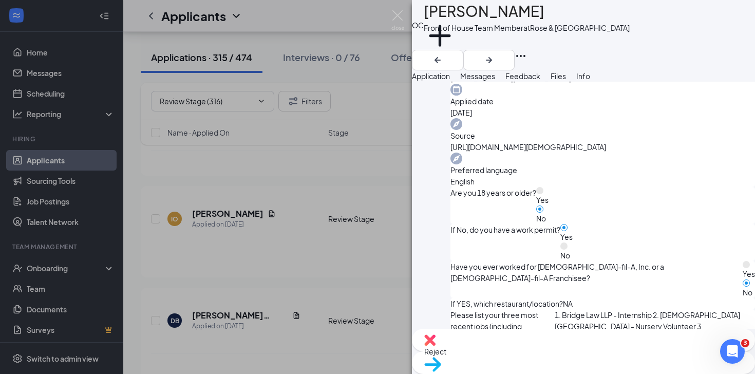
scroll to position [28131, 0]
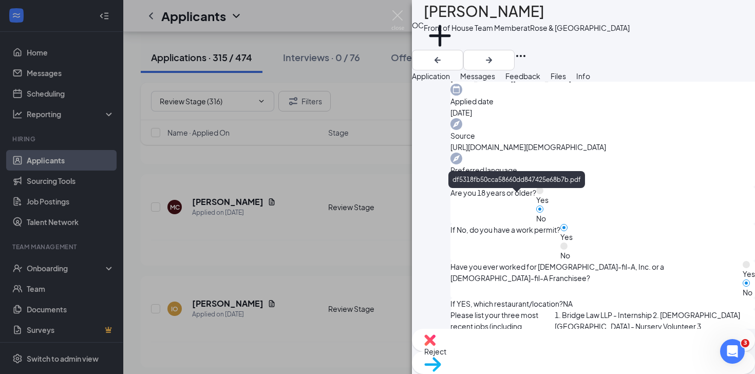
click at [495, 79] on span "Messages" at bounding box center [477, 75] width 35 height 9
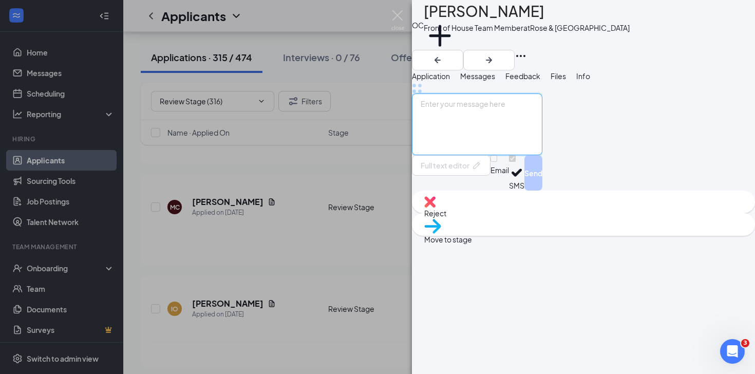
click at [476, 155] on textarea at bounding box center [477, 125] width 131 height 62
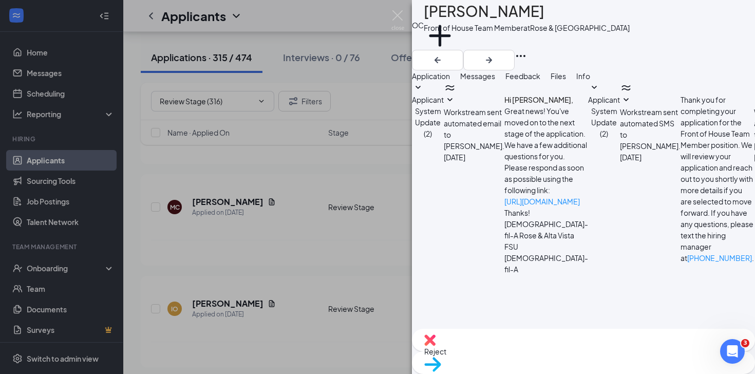
click at [475, 331] on textarea at bounding box center [477, 362] width 131 height 62
paste textarea "Good morning [PERSON_NAME], Thank you for applying to [DEMOGRAPHIC_DATA]-fil-A …"
drag, startPoint x: 527, startPoint y: 251, endPoint x: 498, endPoint y: 251, distance: 28.3
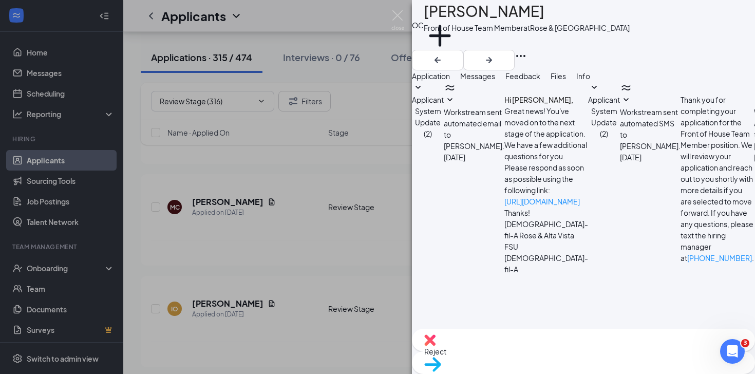
click at [498, 331] on textarea "Good morning [PERSON_NAME], Thank you for applying to [DEMOGRAPHIC_DATA]-fil-A …" at bounding box center [477, 362] width 131 height 62
type textarea "Good morning [PERSON_NAME], Thank you for applying to [DEMOGRAPHIC_DATA]-fil-A …"
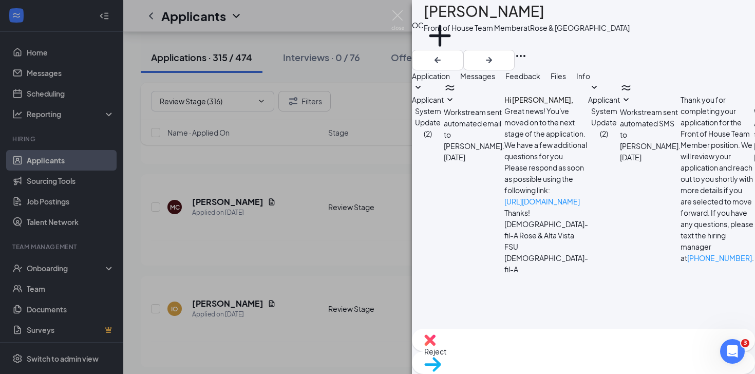
click at [617, 364] on div "Move to stage" at bounding box center [583, 362] width 343 height 23
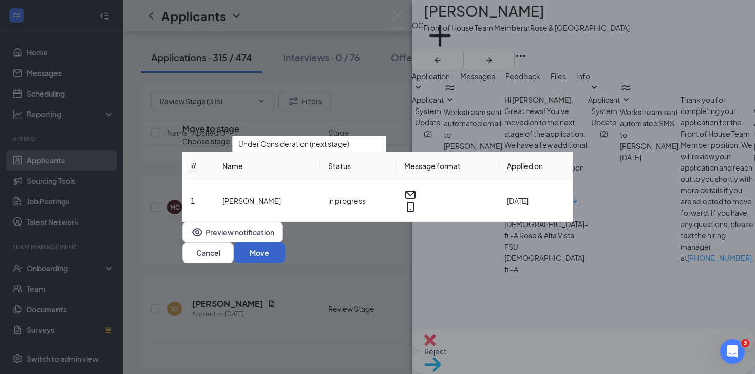
click at [285, 263] on button "Move" at bounding box center [259, 253] width 51 height 21
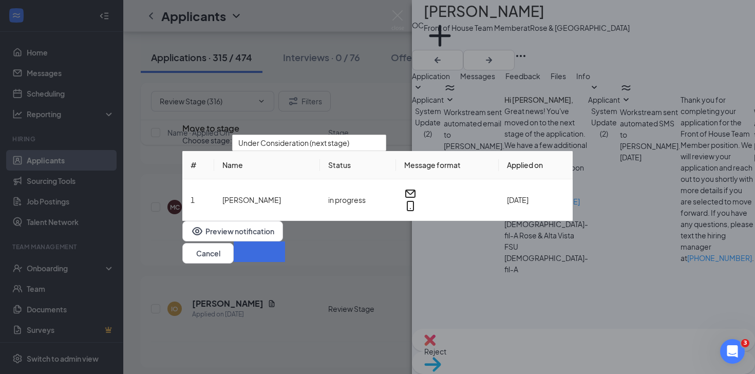
click at [348, 299] on div "OC [PERSON_NAME] Front of House Team Member at [GEOGRAPHIC_DATA] Add a tag Appl…" at bounding box center [377, 187] width 755 height 374
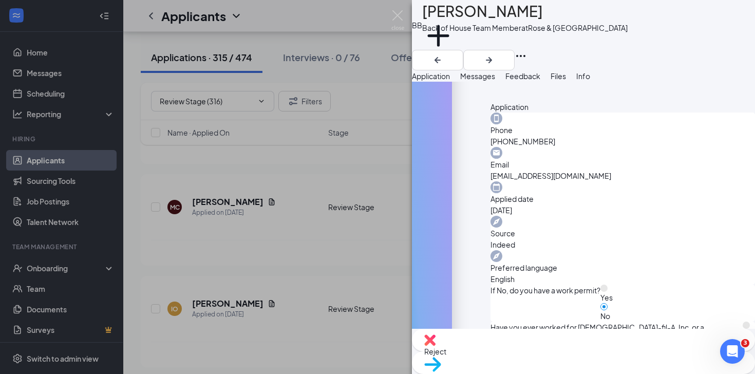
scroll to position [259, 0]
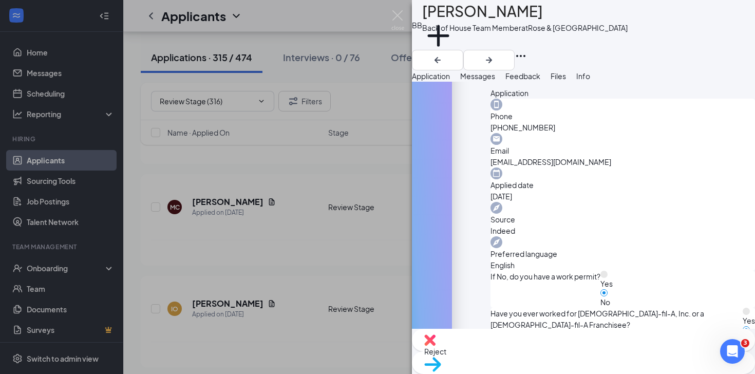
click at [320, 189] on div "BB [PERSON_NAME] Biggy Back of House Team Member at [GEOGRAPHIC_DATA] Add a tag…" at bounding box center [377, 187] width 755 height 374
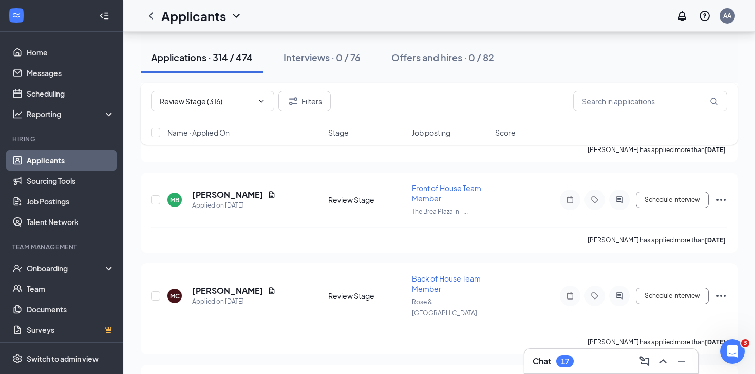
drag, startPoint x: 458, startPoint y: 16, endPoint x: 284, endPoint y: 273, distance: 310.4
click at [458, 16] on div "Applicants AA" at bounding box center [439, 16] width 632 height 32
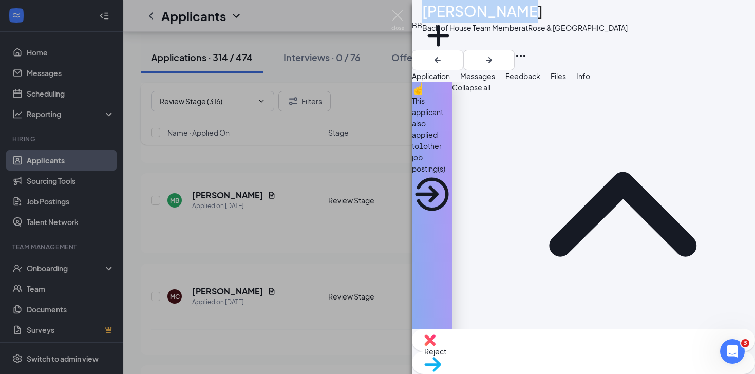
drag, startPoint x: 527, startPoint y: 14, endPoint x: 447, endPoint y: 14, distance: 79.6
click at [447, 14] on div "[PERSON_NAME]" at bounding box center [525, 11] width 206 height 23
copy h1 "[PERSON_NAME]"
click at [306, 189] on div "BB [PERSON_NAME] Biggy Back of House Team Member at [GEOGRAPHIC_DATA] Add a tag…" at bounding box center [377, 187] width 755 height 374
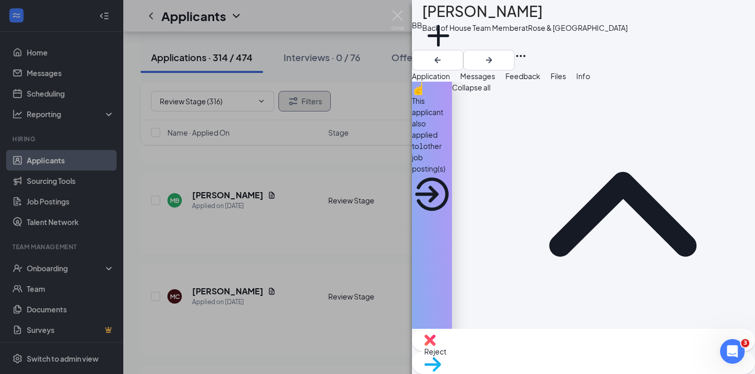
click at [317, 105] on button "Filters" at bounding box center [305, 101] width 52 height 21
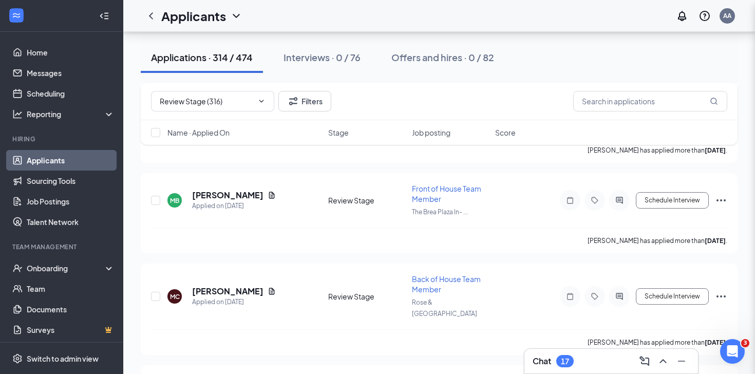
click at [310, 95] on div "Filters Applicant Status (0/5) Unread message Hasn't messaged back Stuck in sta…" at bounding box center [377, 187] width 755 height 374
click at [307, 96] on button "Filters" at bounding box center [305, 101] width 52 height 21
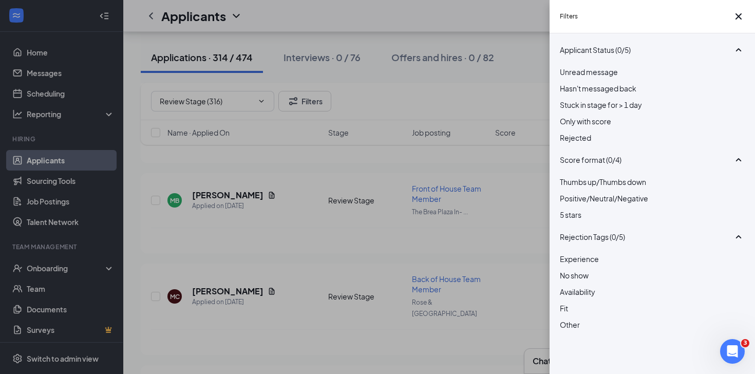
click at [565, 132] on div at bounding box center [652, 132] width 185 height 0
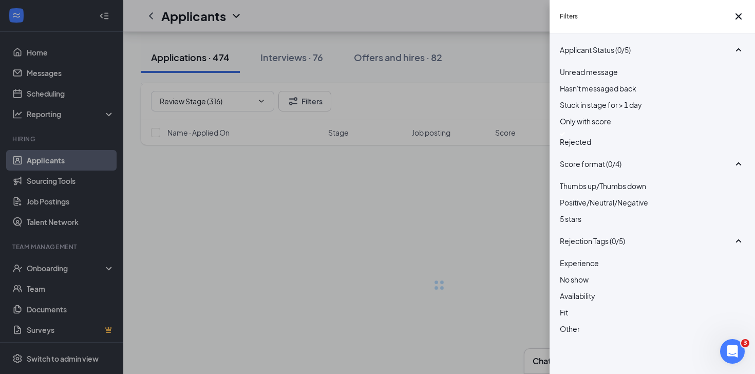
click at [563, 136] on div at bounding box center [652, 134] width 185 height 4
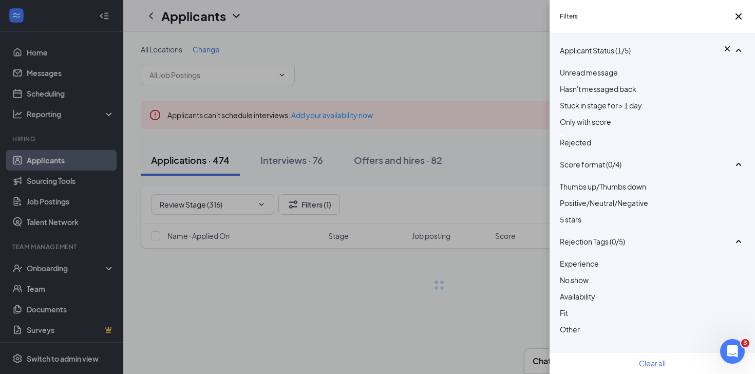
click at [430, 134] on div "Filters Applicant Status (1/5) Unread message Hasn't messaged back Stuck in sta…" at bounding box center [377, 187] width 755 height 374
